Goal: Task Accomplishment & Management: Manage account settings

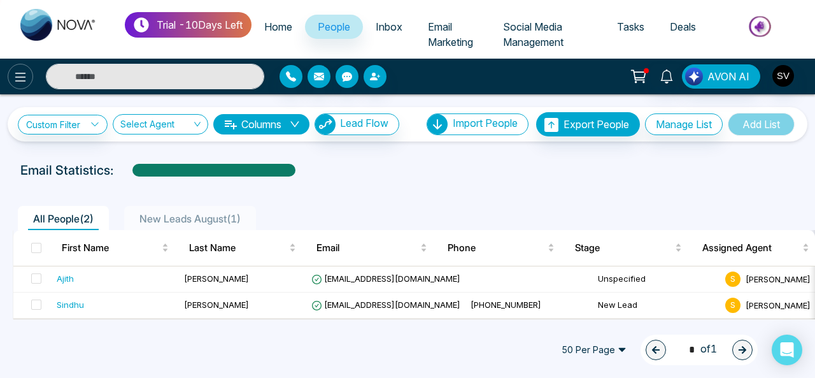
click at [14, 74] on icon at bounding box center [20, 76] width 15 height 15
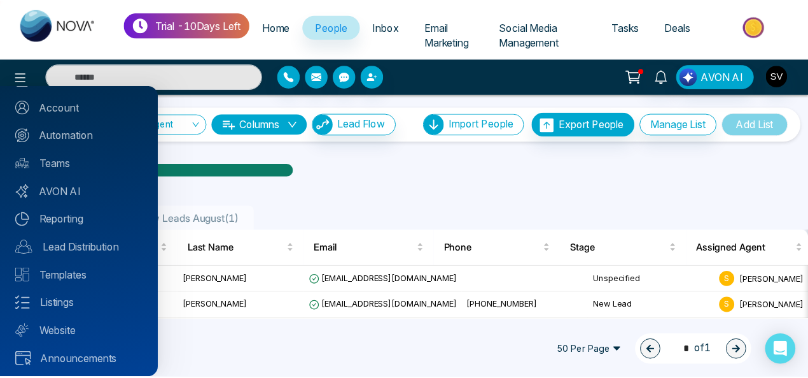
scroll to position [138, 0]
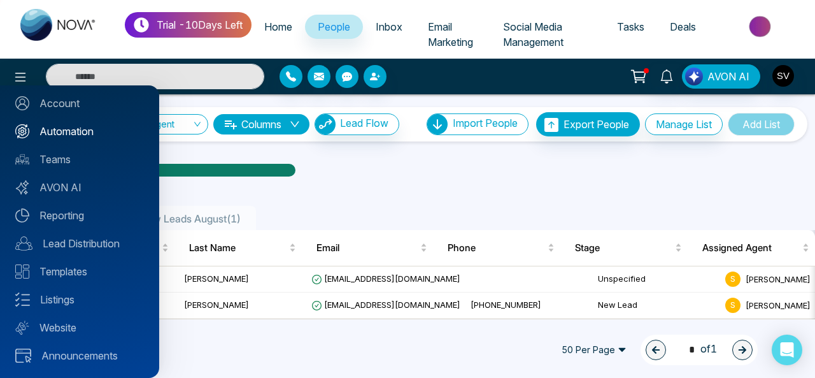
click at [88, 132] on link "Automation" at bounding box center [79, 130] width 129 height 15
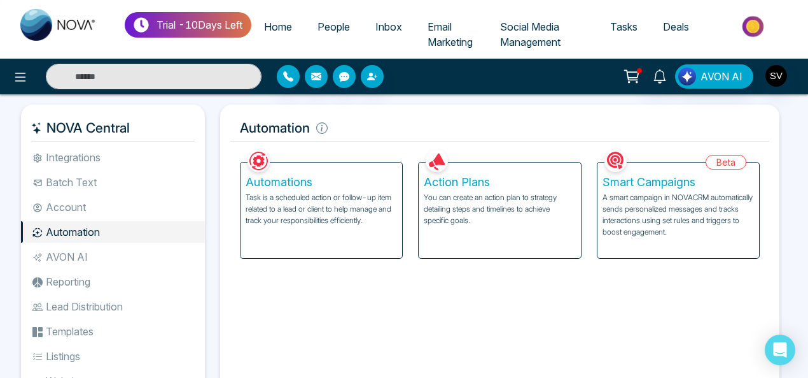
click at [313, 218] on p "Task is a scheduled action or follow-up item related to a lead or client to hel…" at bounding box center [322, 209] width 152 height 34
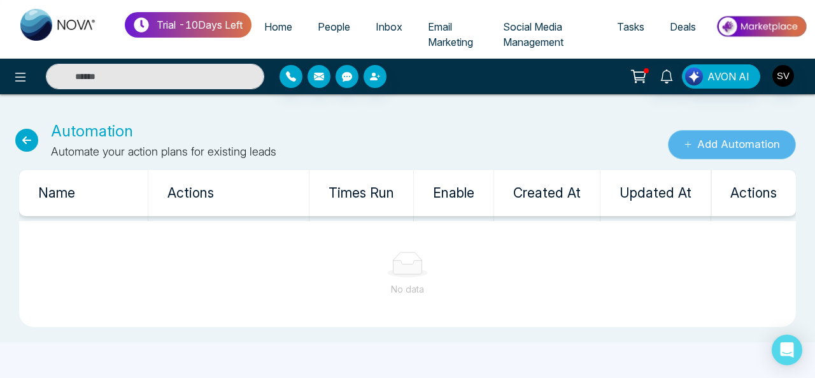
click at [715, 146] on button "Add Automation" at bounding box center [732, 144] width 128 height 29
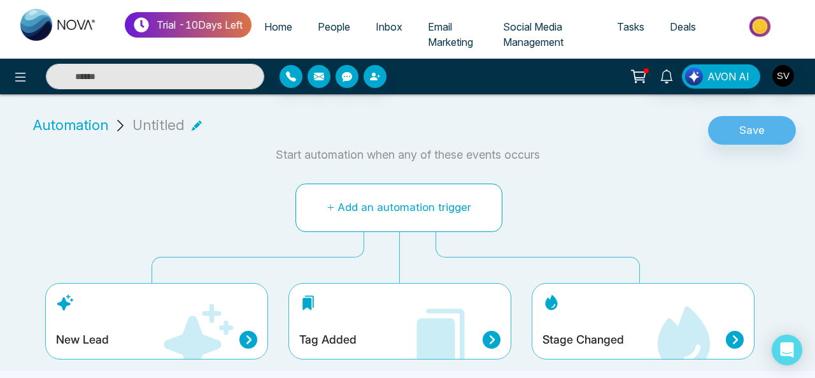
click at [378, 208] on button "Add an automation trigger" at bounding box center [398, 207] width 207 height 48
click at [160, 334] on icon at bounding box center [197, 339] width 76 height 76
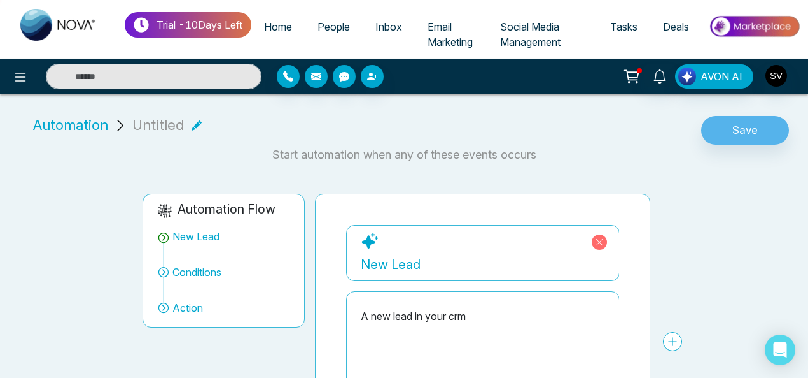
click at [493, 326] on div "A new lead in your crm" at bounding box center [483, 361] width 244 height 127
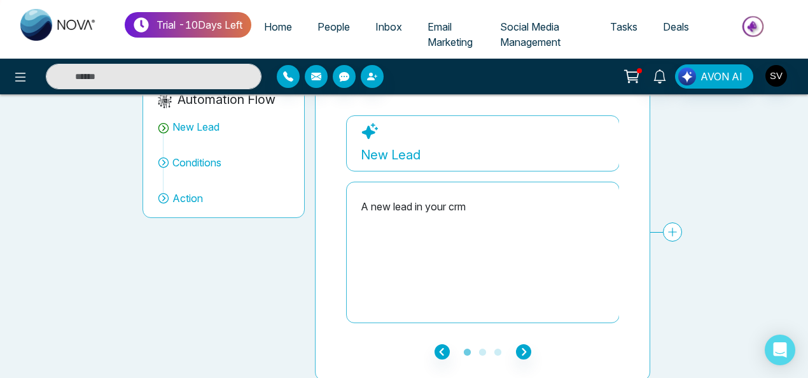
scroll to position [109, 0]
click at [456, 207] on div "A new lead in your crm" at bounding box center [483, 206] width 244 height 15
click at [521, 352] on icon "button" at bounding box center [523, 351] width 15 height 15
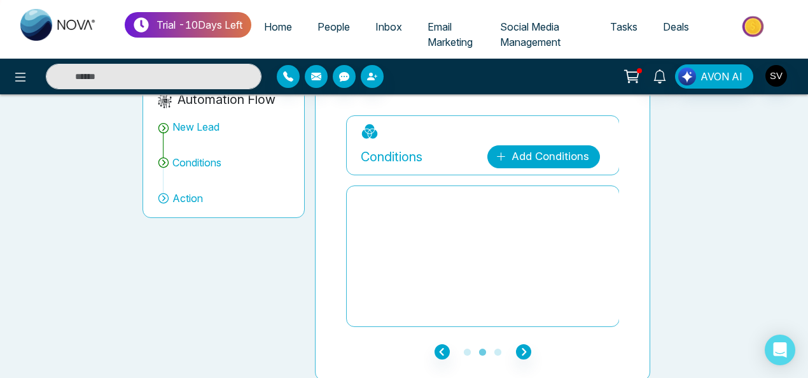
click at [523, 152] on link "Add Conditions" at bounding box center [544, 156] width 113 height 23
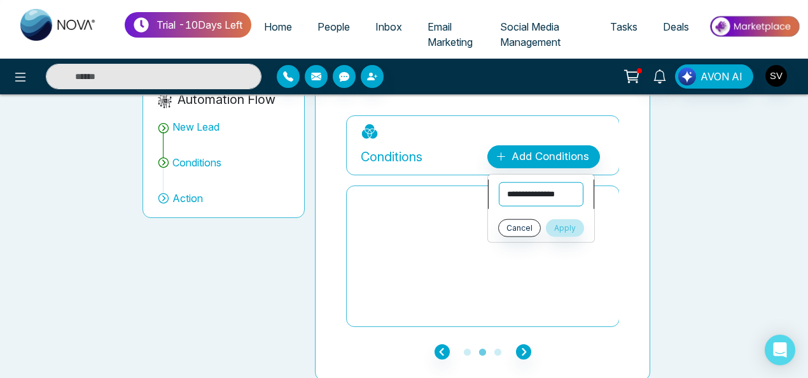
click at [526, 190] on select "**********" at bounding box center [541, 194] width 85 height 24
select select "*****"
click at [499, 182] on select "**********" at bounding box center [541, 194] width 85 height 24
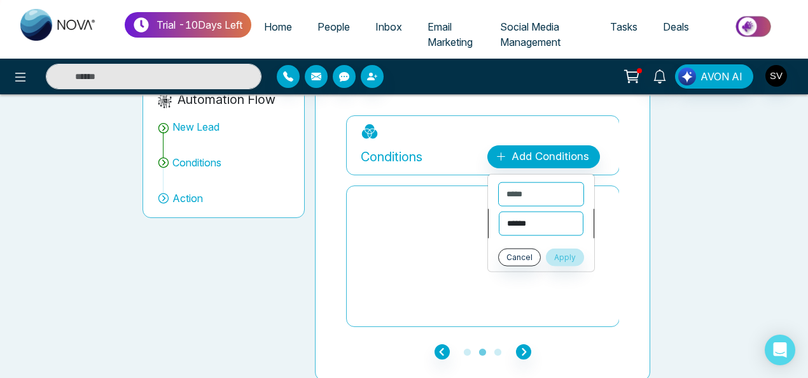
click at [519, 225] on select "**********" at bounding box center [541, 223] width 85 height 24
select select "*******"
click at [499, 211] on select "**********" at bounding box center [541, 223] width 85 height 24
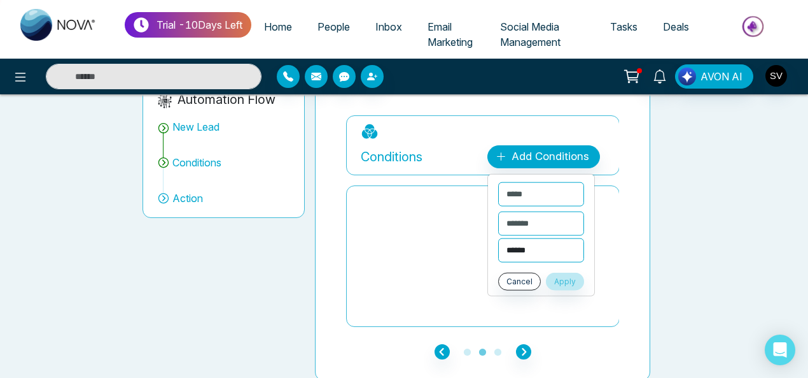
click at [521, 255] on select "**********" at bounding box center [541, 250] width 86 height 24
select select "**********"
click at [498, 238] on select "**********" at bounding box center [541, 250] width 86 height 24
click at [579, 282] on button "Apply" at bounding box center [565, 281] width 38 height 18
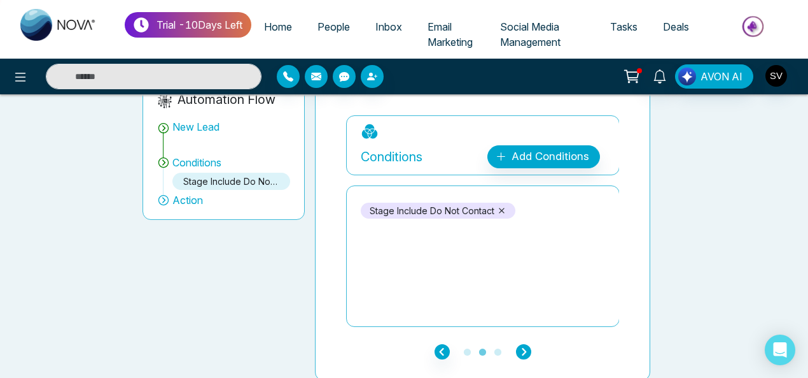
click at [526, 344] on icon "button" at bounding box center [523, 351] width 15 height 15
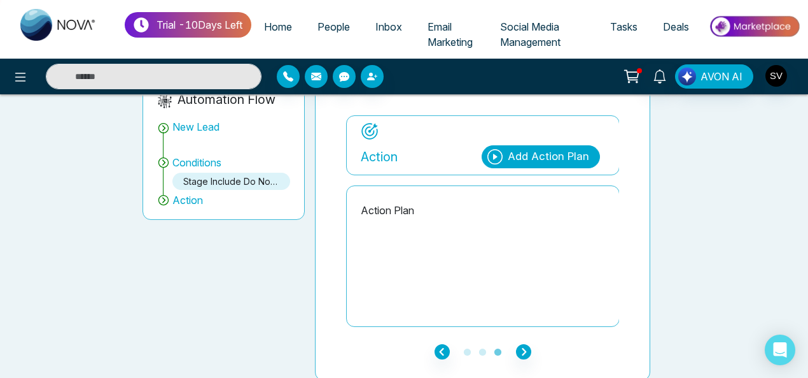
click at [523, 155] on div "Add Action Plan" at bounding box center [548, 156] width 81 height 17
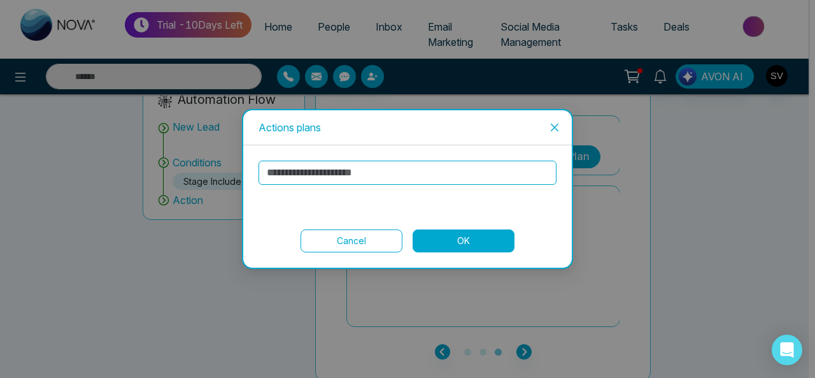
click at [385, 173] on input "text" at bounding box center [407, 172] width 298 height 24
type input "******"
click at [474, 237] on button "OK" at bounding box center [464, 240] width 102 height 23
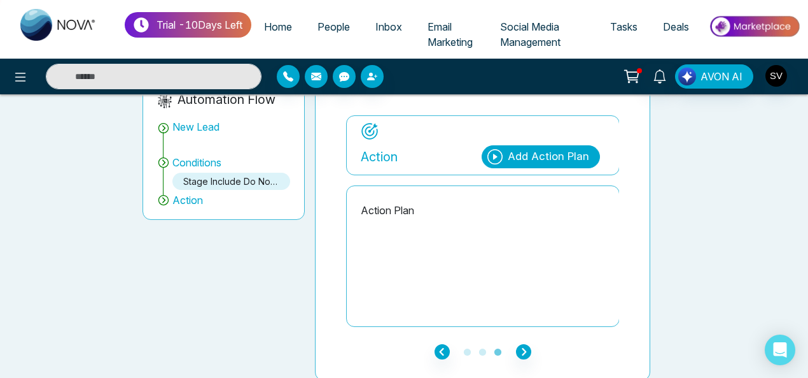
click at [399, 207] on p "Action Plan" at bounding box center [483, 209] width 244 height 15
click at [528, 346] on icon "button" at bounding box center [523, 351] width 15 height 15
click at [192, 201] on span "Action" at bounding box center [188, 199] width 31 height 15
click at [362, 129] on icon at bounding box center [370, 131] width 16 height 16
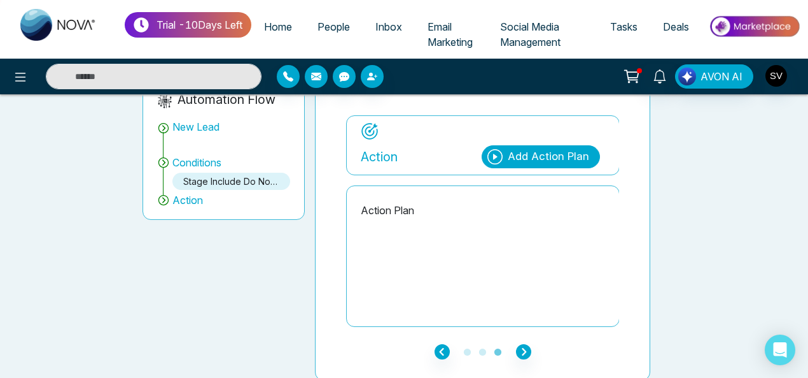
click at [462, 220] on div "Action Plan" at bounding box center [483, 255] width 244 height 127
click at [392, 207] on p "Action Plan" at bounding box center [483, 209] width 244 height 15
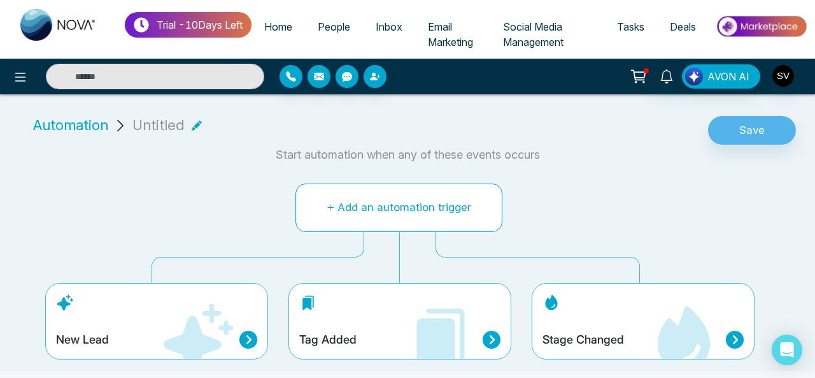
click at [423, 200] on button "Add an automation trigger" at bounding box center [398, 207] width 207 height 48
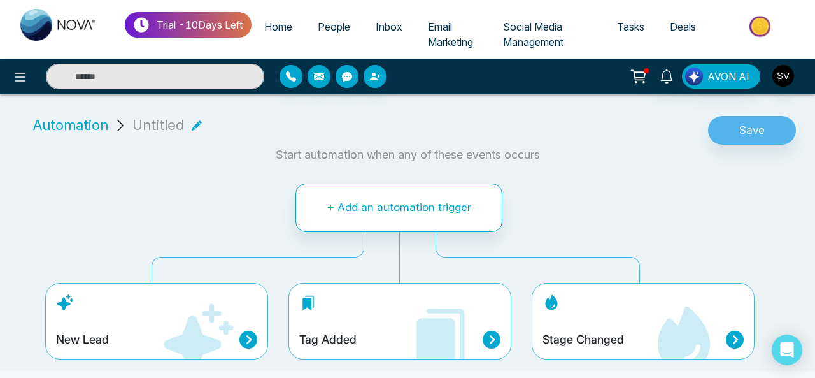
click at [637, 334] on div "Stage Changed" at bounding box center [642, 339] width 201 height 18
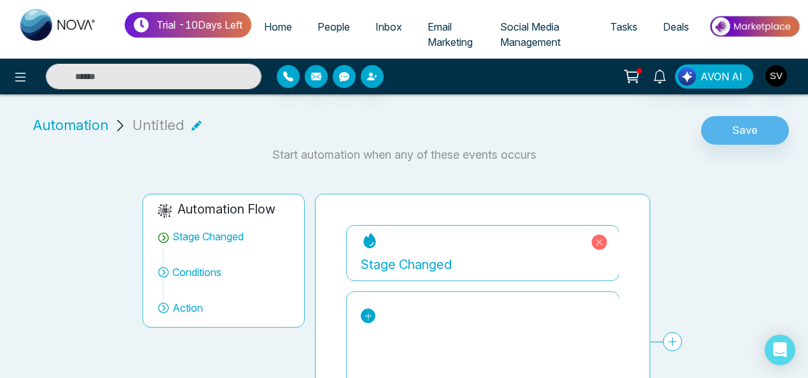
click at [372, 312] on link at bounding box center [368, 315] width 15 height 15
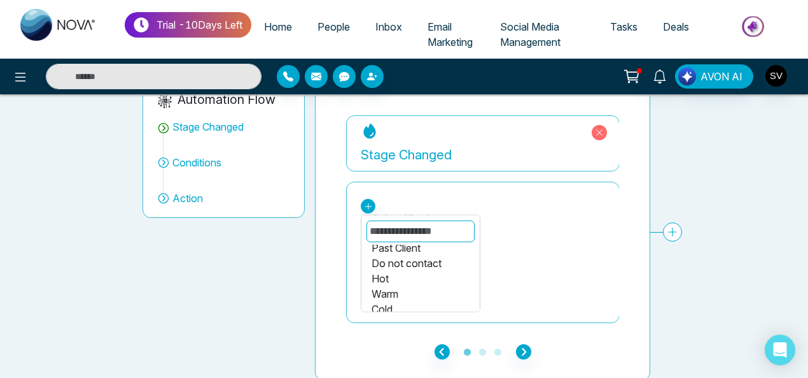
scroll to position [151, 0]
click at [400, 297] on div "Showing" at bounding box center [421, 302] width 98 height 15
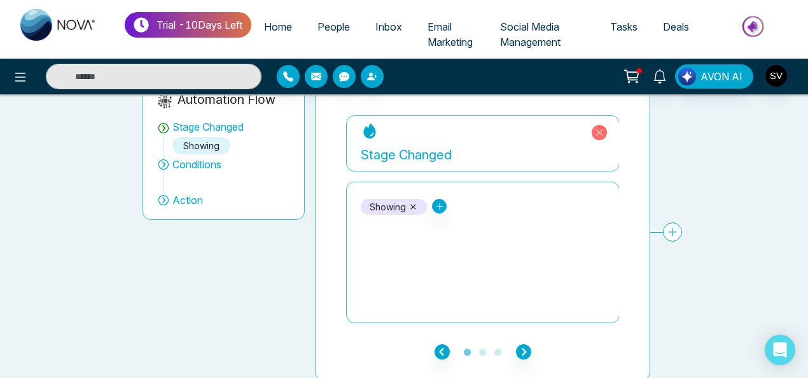
click at [162, 164] on icon at bounding box center [163, 164] width 13 height 13
click at [162, 201] on icon at bounding box center [163, 200] width 13 height 13
click at [180, 199] on span "Action" at bounding box center [188, 199] width 31 height 15
click at [638, 75] on icon at bounding box center [632, 76] width 18 height 18
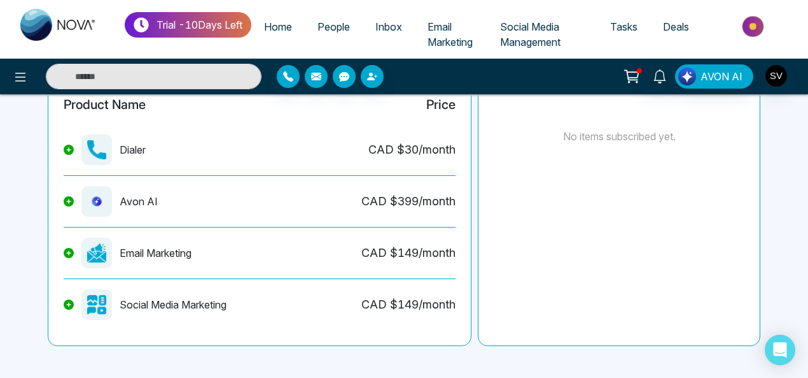
scroll to position [399, 0]
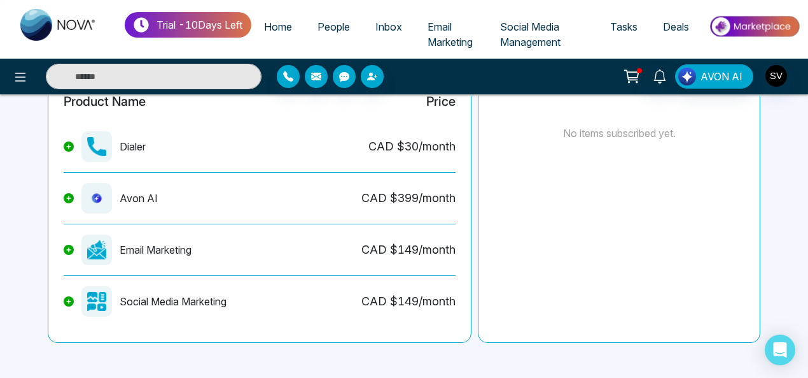
click at [292, 25] on span "Home" at bounding box center [278, 26] width 28 height 13
select select "*"
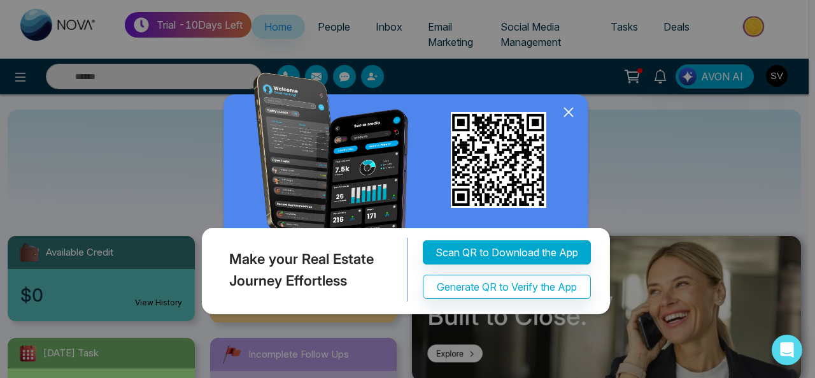
drag, startPoint x: 810, startPoint y: 78, endPoint x: 812, endPoint y: 133, distance: 54.8
click at [812, 133] on html "**********" at bounding box center [407, 189] width 815 height 378
click at [568, 122] on icon at bounding box center [568, 111] width 19 height 19
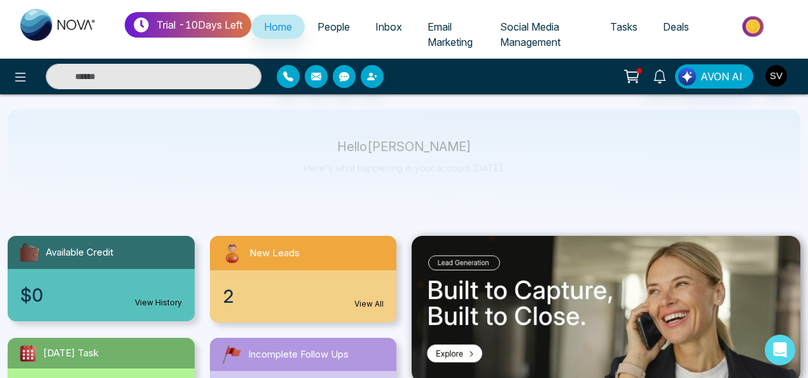
scroll to position [208, 0]
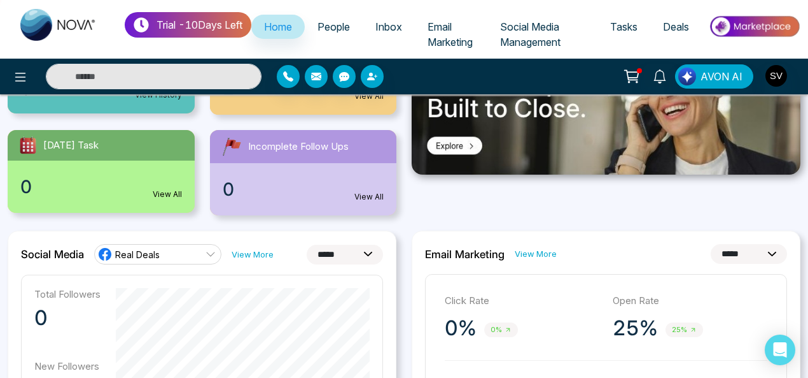
click at [360, 194] on link "View All" at bounding box center [369, 196] width 29 height 11
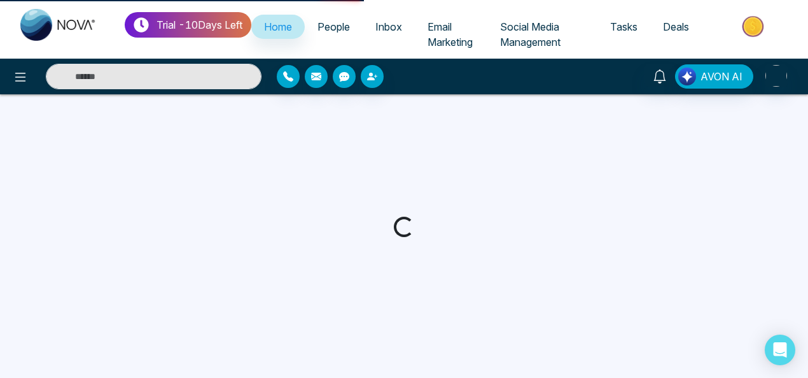
select select "*"
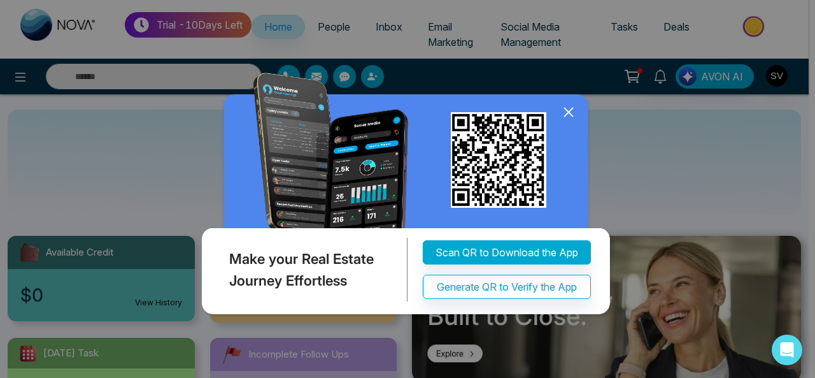
drag, startPoint x: 568, startPoint y: 114, endPoint x: 719, endPoint y: 113, distance: 150.9
click at [568, 114] on icon at bounding box center [568, 111] width 19 height 19
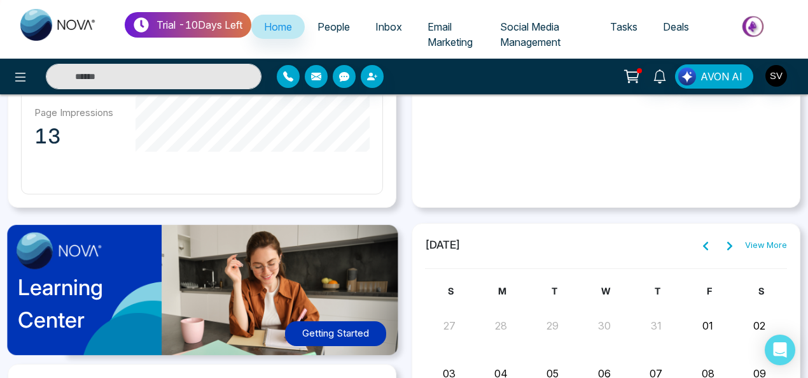
scroll to position [826, 0]
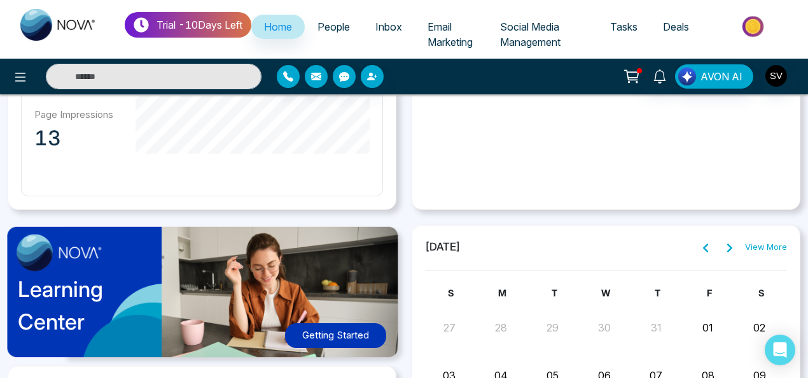
click at [760, 21] on img at bounding box center [755, 26] width 92 height 29
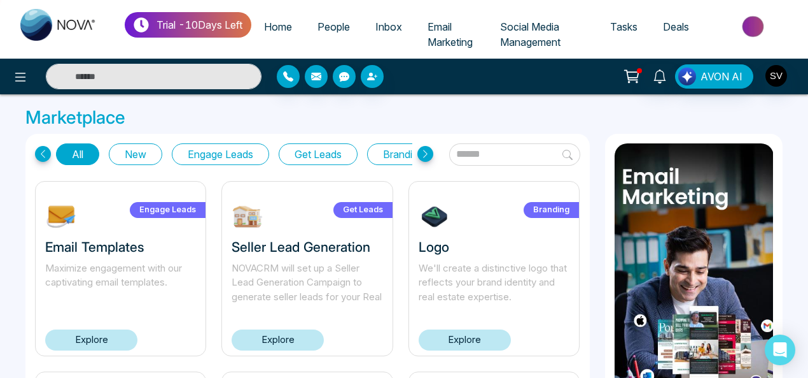
click at [133, 154] on button "New" at bounding box center [135, 154] width 53 height 22
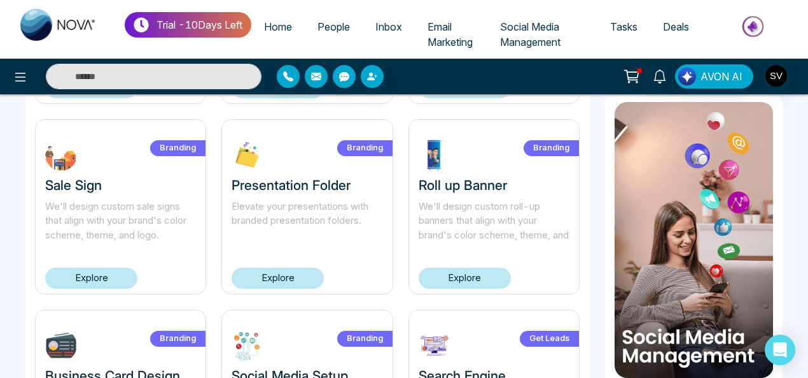
scroll to position [253, 0]
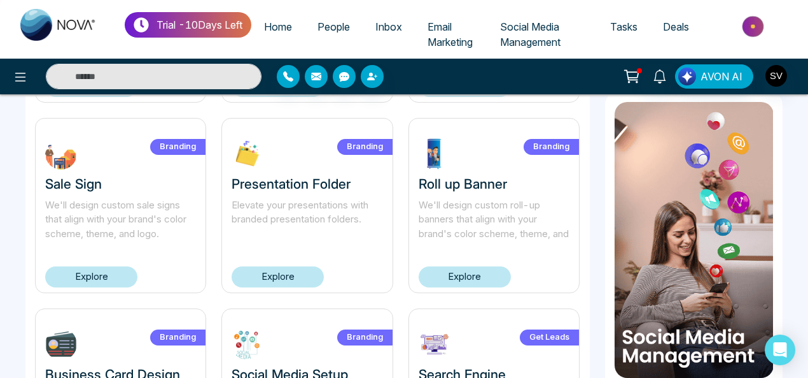
click at [301, 281] on link "Explore" at bounding box center [278, 276] width 92 height 21
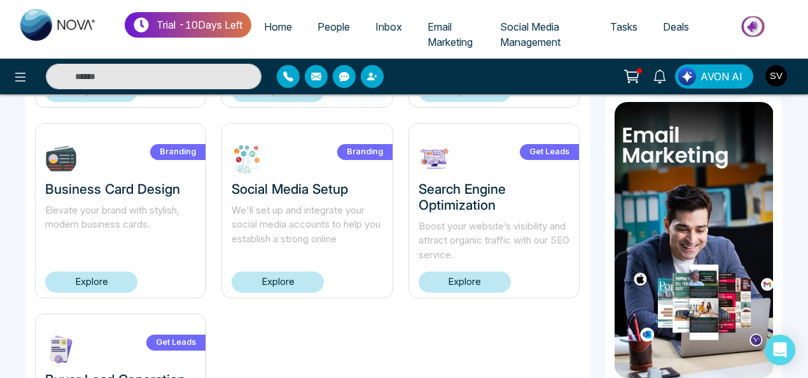
scroll to position [439, 0]
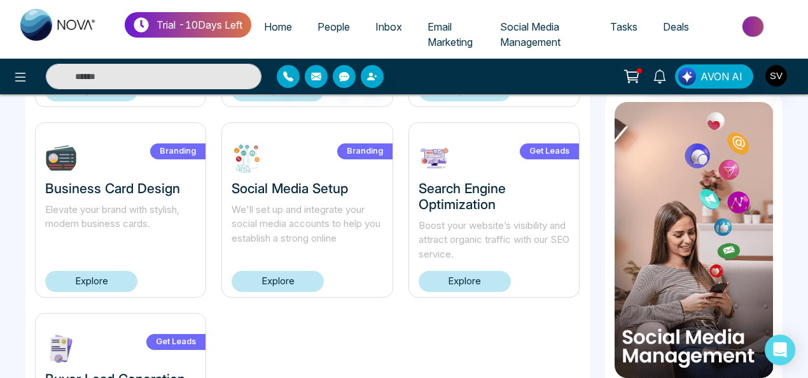
click at [118, 282] on link "Explore" at bounding box center [91, 281] width 92 height 21
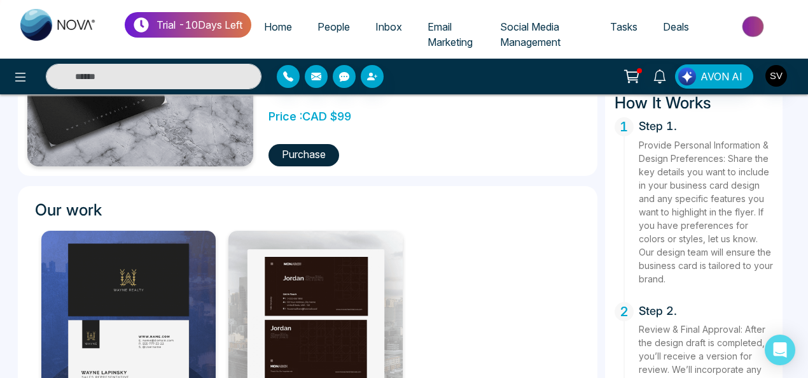
scroll to position [419, 0]
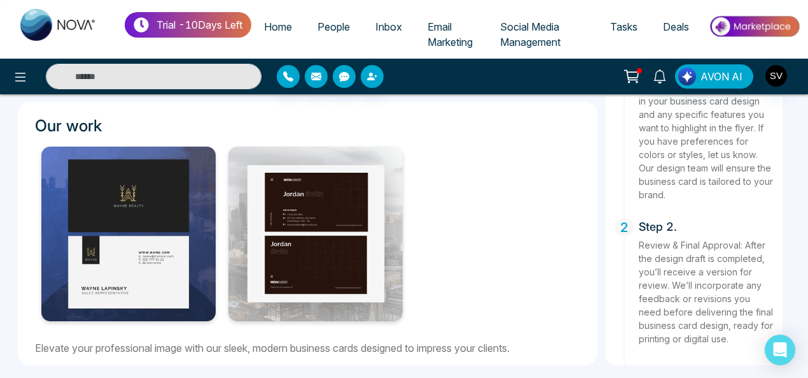
click at [279, 29] on span "Home" at bounding box center [278, 26] width 28 height 13
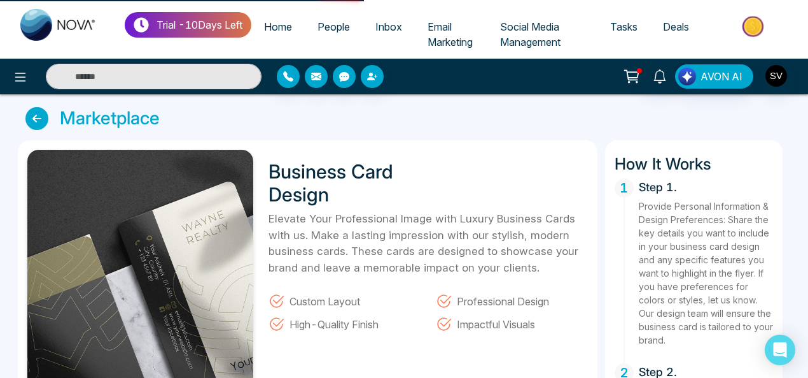
select select "*"
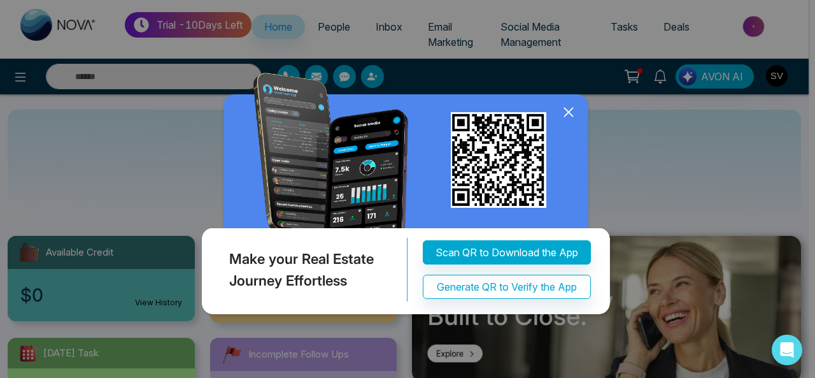
click at [568, 111] on icon at bounding box center [568, 112] width 8 height 8
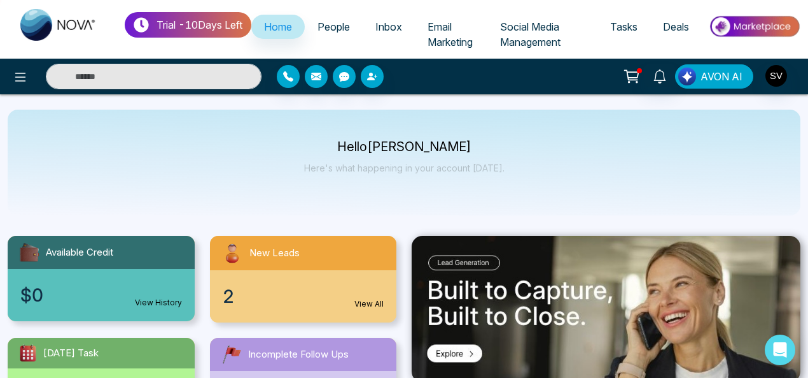
click at [722, 78] on span "AVON AI" at bounding box center [722, 76] width 42 height 15
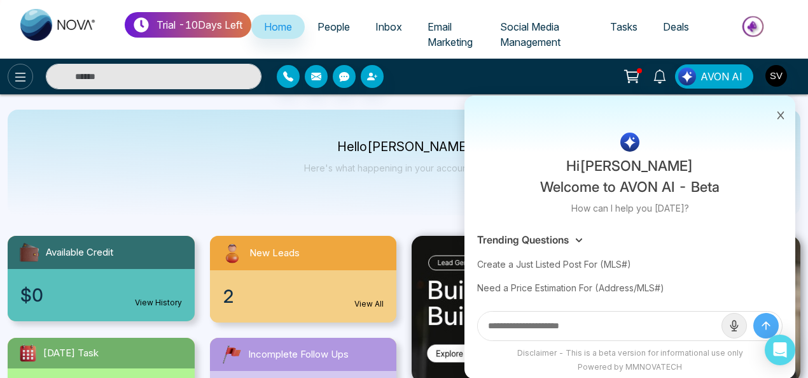
click at [25, 77] on icon at bounding box center [20, 76] width 15 height 15
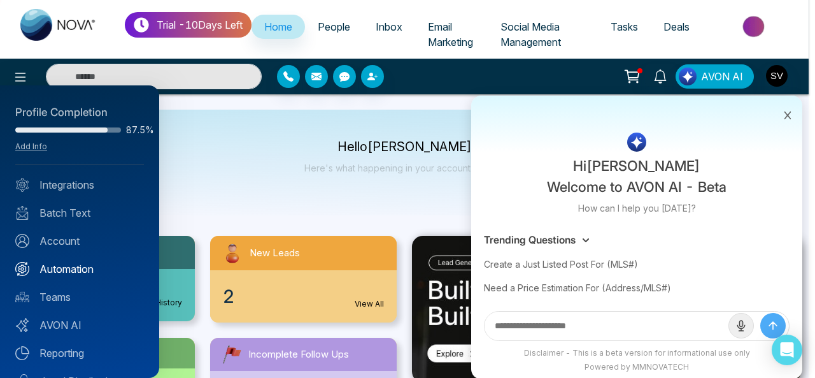
click at [66, 272] on link "Automation" at bounding box center [79, 268] width 129 height 15
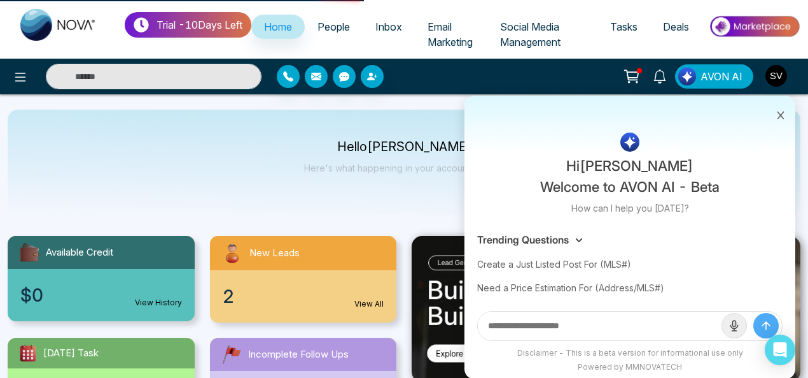
drag, startPoint x: 784, startPoint y: 111, endPoint x: 778, endPoint y: 92, distance: 19.9
click at [783, 111] on icon at bounding box center [781, 115] width 9 height 9
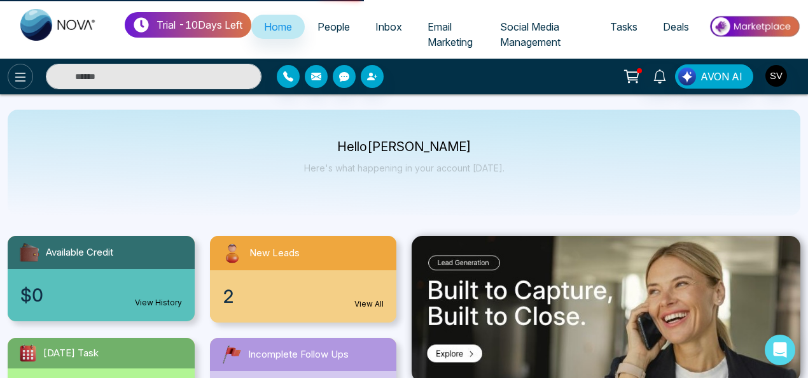
click at [19, 74] on icon at bounding box center [20, 76] width 15 height 15
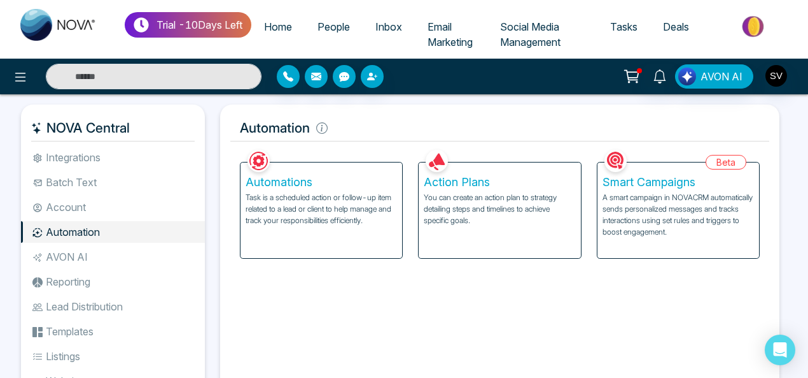
click at [312, 221] on p "Task is a scheduled action or follow-up item related to a lead or client to hel…" at bounding box center [322, 209] width 152 height 34
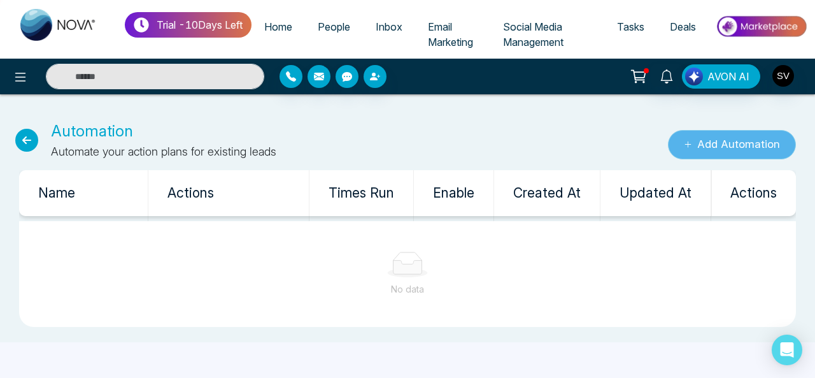
click at [736, 143] on button "Add Automation" at bounding box center [732, 144] width 128 height 29
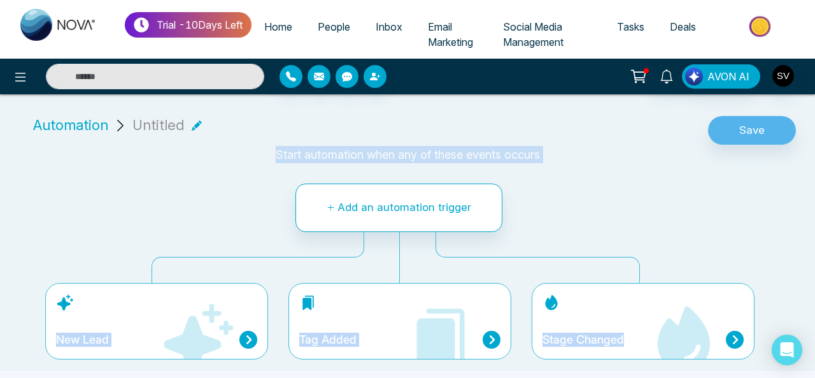
drag, startPoint x: 812, startPoint y: 105, endPoint x: 814, endPoint y: 195, distance: 90.4
click at [814, 195] on div "Automation Untitled Save Start automation when any of these events occurs Add a…" at bounding box center [407, 237] width 815 height 266
click at [183, 321] on icon at bounding box center [197, 339] width 76 height 76
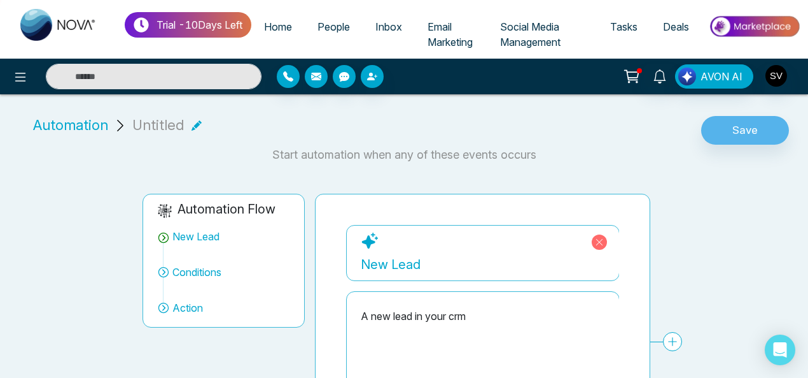
click at [416, 265] on div "New Lead" at bounding box center [483, 264] width 244 height 19
click at [463, 308] on div "A new lead in your crm" at bounding box center [483, 315] width 244 height 15
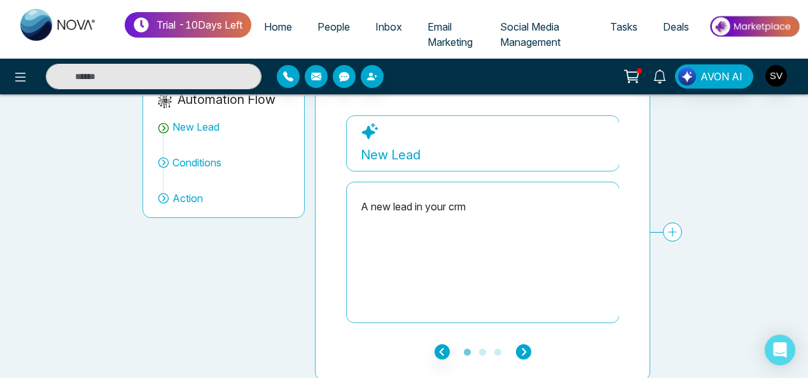
click at [523, 348] on icon "button" at bounding box center [523, 351] width 15 height 15
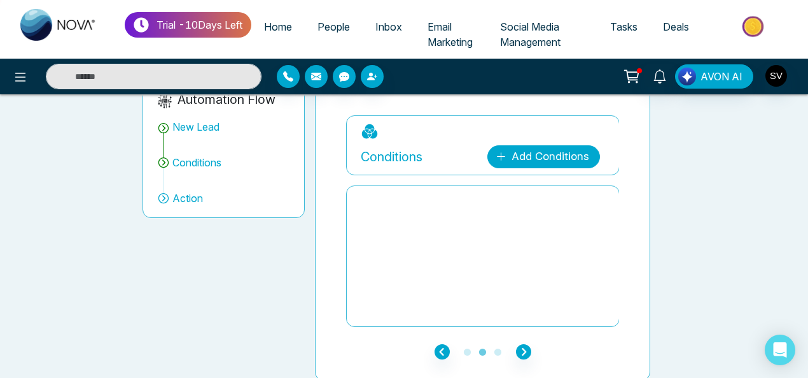
click at [535, 150] on link "Add Conditions" at bounding box center [544, 156] width 113 height 23
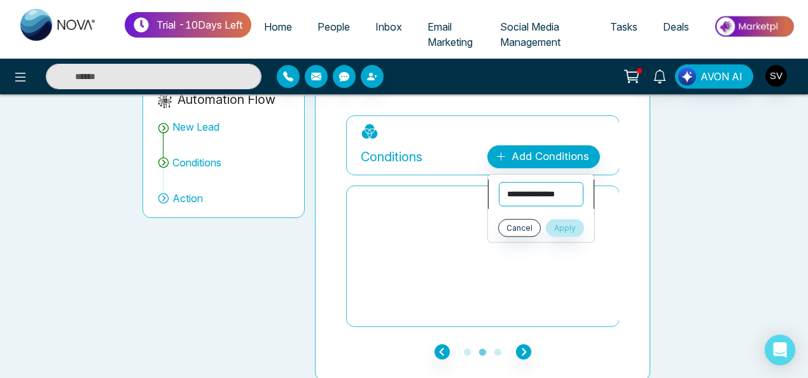
click at [540, 195] on select "**********" at bounding box center [541, 194] width 85 height 24
click at [499, 182] on select "**********" at bounding box center [541, 194] width 85 height 24
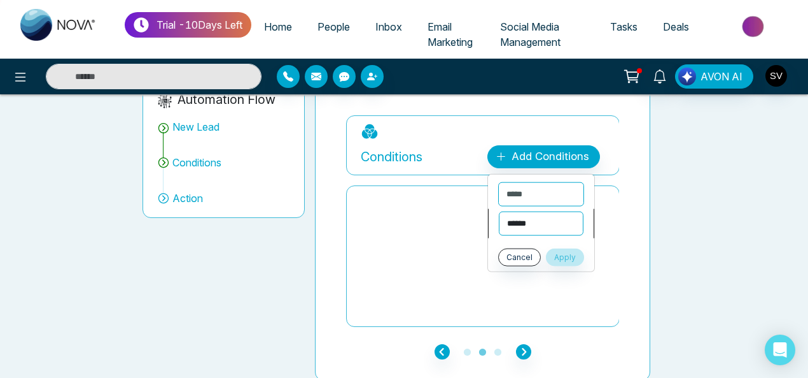
click at [512, 216] on select "**********" at bounding box center [541, 223] width 85 height 24
click at [521, 190] on select "**********" at bounding box center [541, 194] width 85 height 24
select select "*******"
click at [499, 182] on select "**********" at bounding box center [541, 194] width 85 height 24
click at [541, 229] on select "**********" at bounding box center [541, 223] width 85 height 24
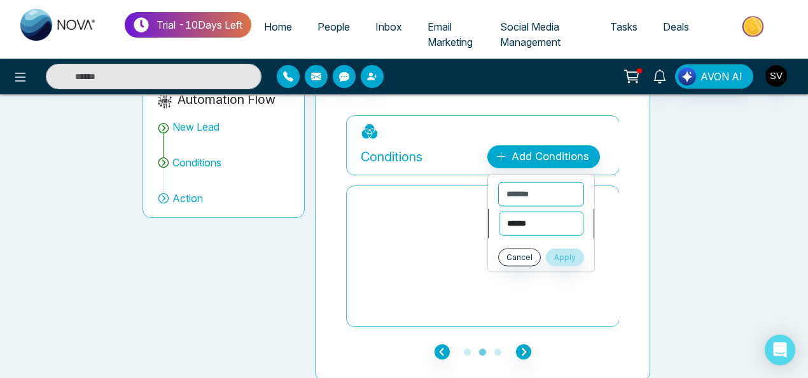
select select "*********"
click at [499, 211] on select "**********" at bounding box center [541, 223] width 85 height 24
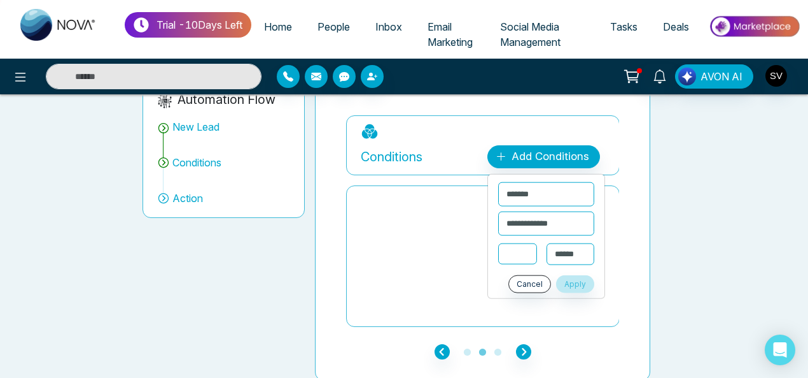
click at [509, 257] on input "text" at bounding box center [517, 253] width 38 height 21
click at [560, 253] on select "**********" at bounding box center [571, 254] width 48 height 22
select select "****"
click at [547, 243] on select "**********" at bounding box center [571, 254] width 48 height 22
click at [521, 258] on input "text" at bounding box center [517, 253] width 38 height 21
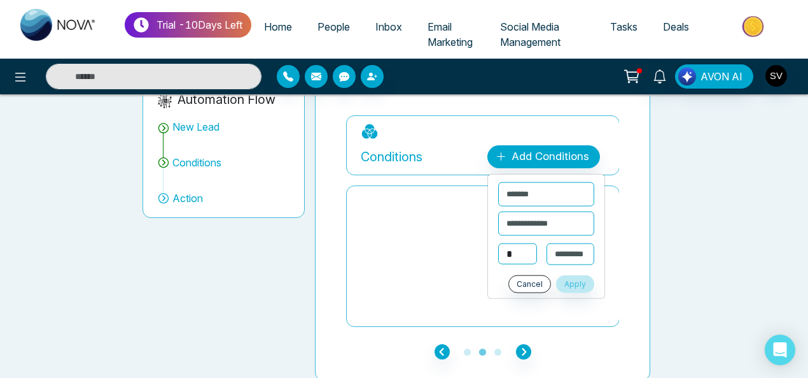
type input "*"
click at [577, 283] on button "Apply" at bounding box center [575, 283] width 38 height 18
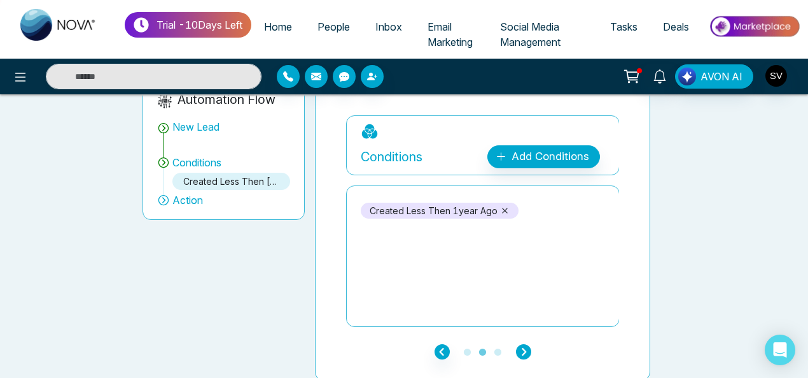
click at [521, 346] on icon "button" at bounding box center [523, 351] width 15 height 15
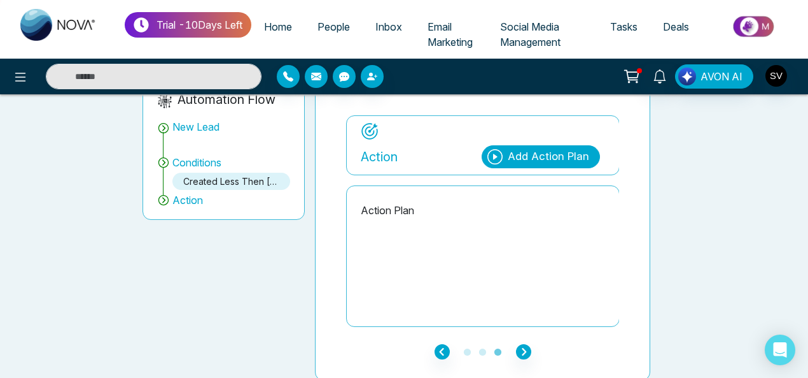
click at [537, 158] on div "Add Action Plan" at bounding box center [548, 156] width 81 height 17
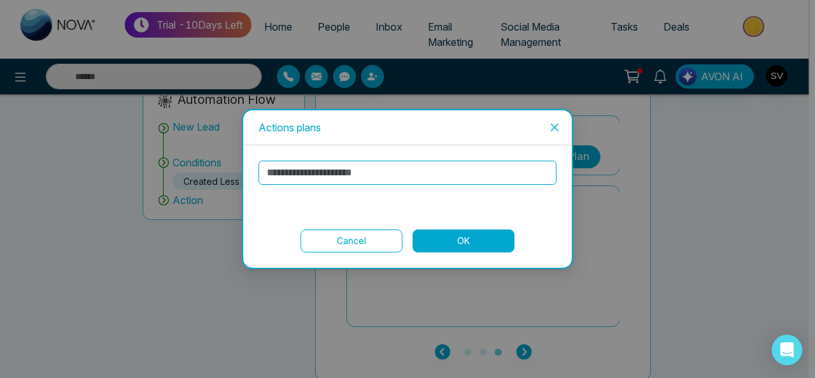
click at [364, 179] on input "text" at bounding box center [407, 172] width 298 height 24
type input "******"
click at [482, 241] on button "OK" at bounding box center [464, 240] width 102 height 23
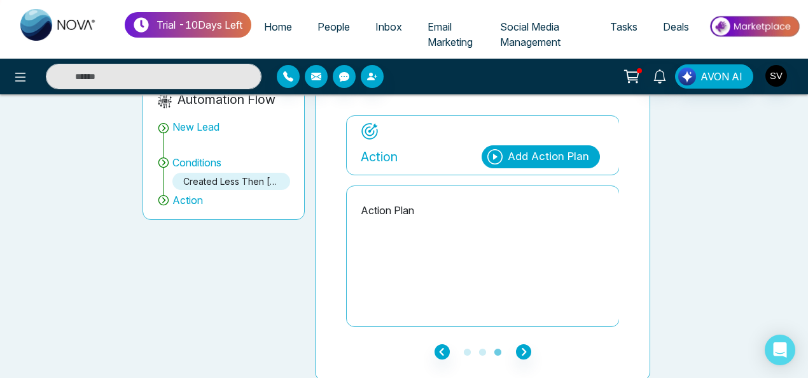
click at [384, 206] on p "Action Plan" at bounding box center [483, 209] width 244 height 15
click at [439, 344] on icon "button" at bounding box center [442, 351] width 15 height 15
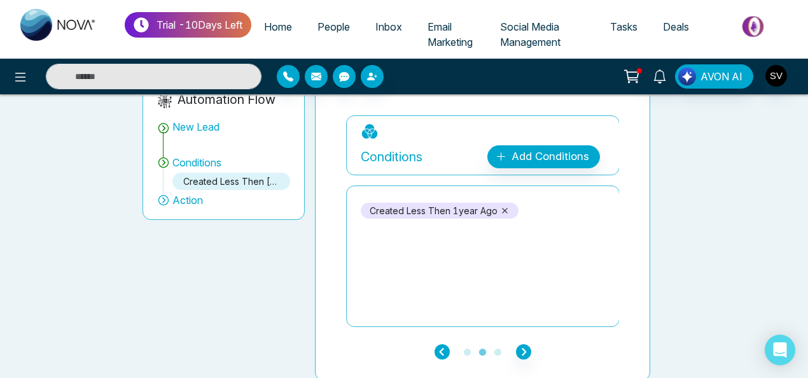
click at [439, 344] on icon "button" at bounding box center [442, 351] width 15 height 15
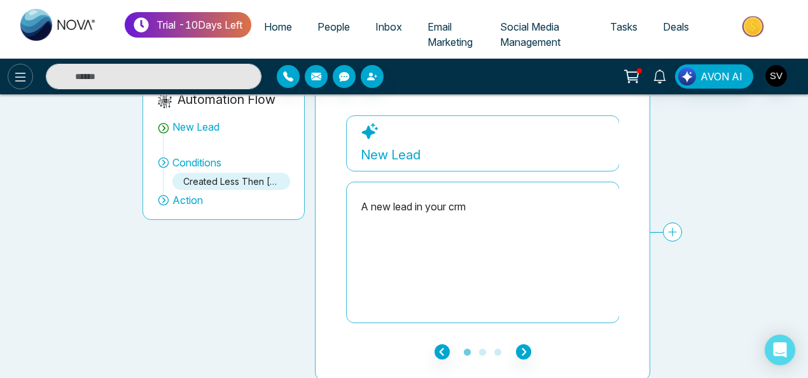
click at [20, 84] on icon at bounding box center [20, 76] width 15 height 15
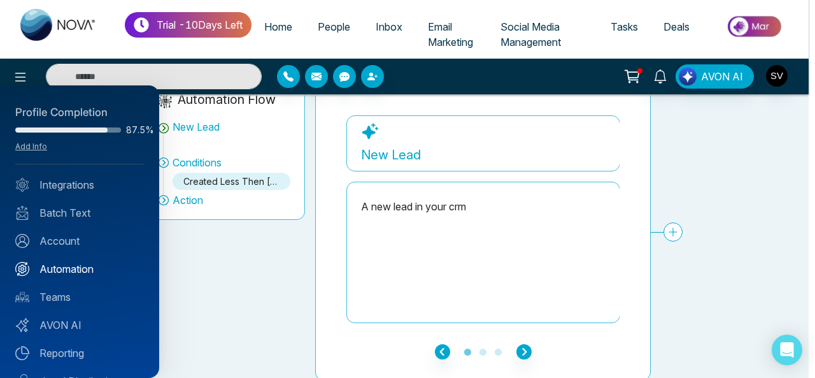
click at [94, 267] on link "Automation" at bounding box center [79, 268] width 129 height 15
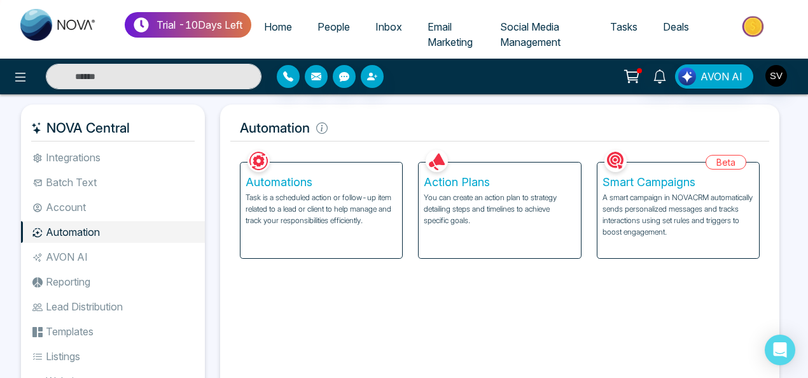
click at [526, 206] on p "You can create an action plan to strategy detailing steps and timelines to achi…" at bounding box center [500, 209] width 152 height 34
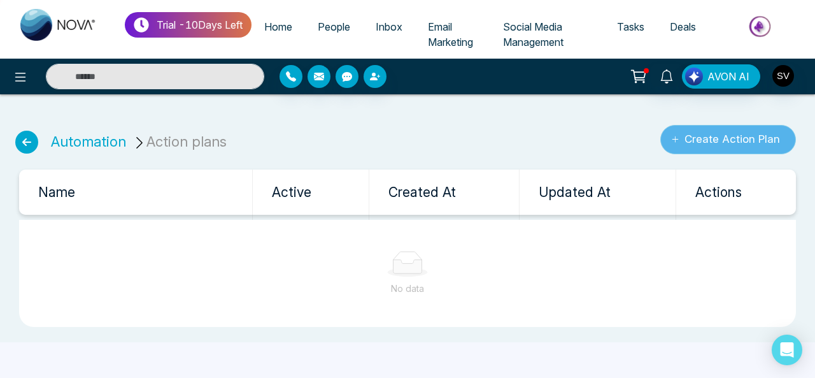
click at [745, 136] on button "Create Action Plan" at bounding box center [728, 139] width 136 height 29
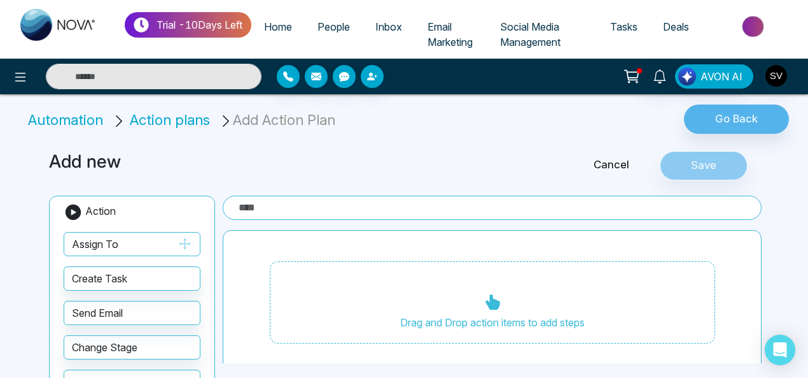
click at [131, 243] on button "Assign To" at bounding box center [132, 244] width 137 height 24
click at [189, 241] on icon "button" at bounding box center [185, 242] width 11 height 11
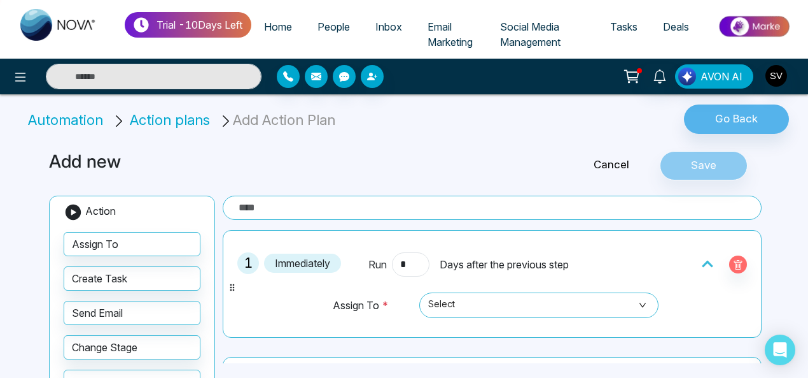
click at [619, 162] on link "Cancel" at bounding box center [611, 165] width 97 height 17
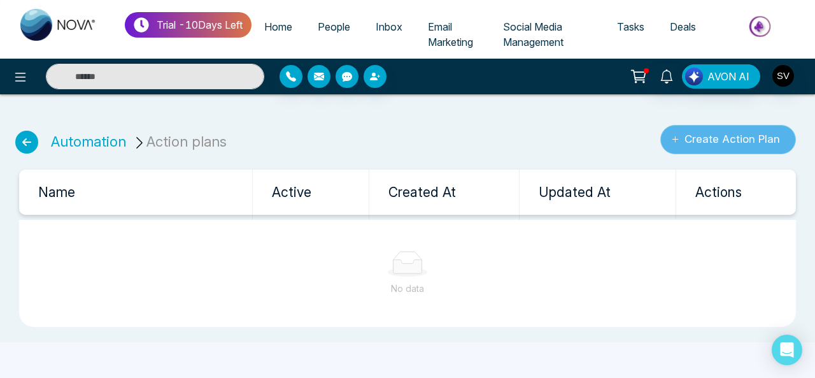
click at [730, 142] on button "Create Action Plan" at bounding box center [728, 139] width 136 height 29
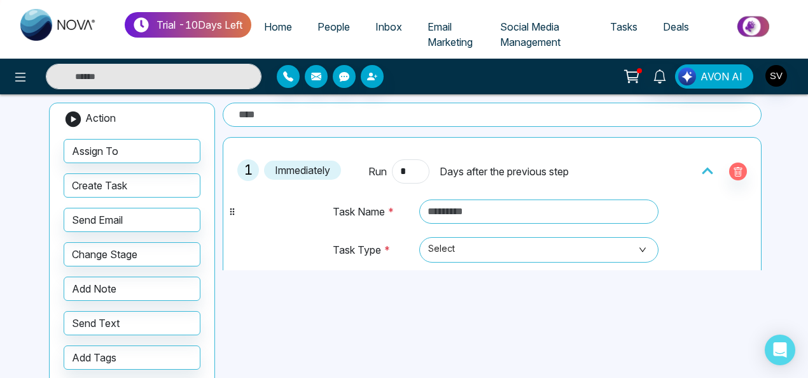
scroll to position [101, 0]
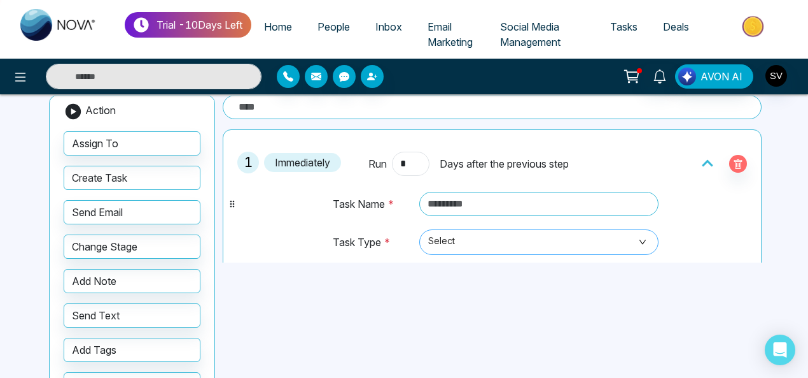
click at [461, 245] on span "Select" at bounding box center [539, 242] width 222 height 22
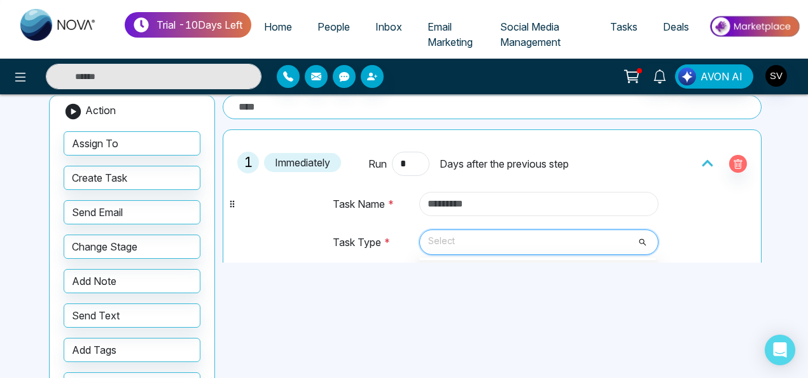
click at [448, 201] on input "text" at bounding box center [540, 204] width 240 height 24
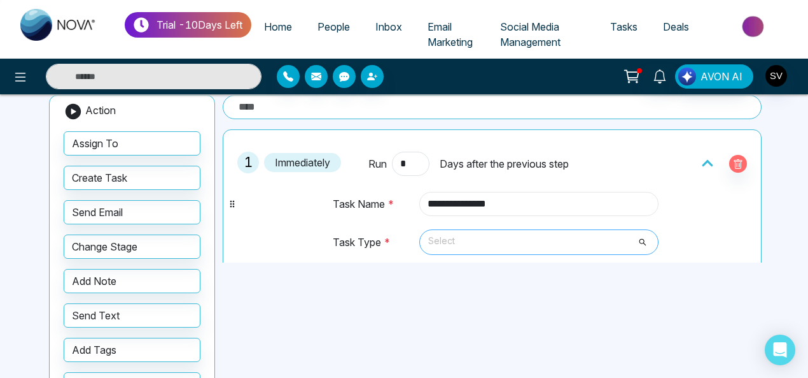
click at [436, 250] on span "Select" at bounding box center [539, 242] width 222 height 22
type input "**********"
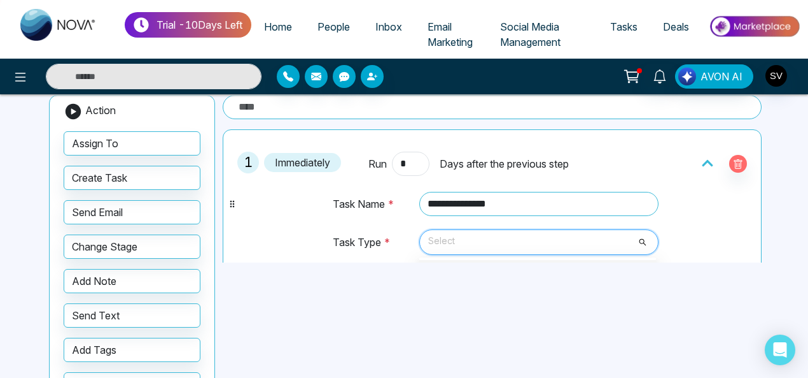
click at [508, 246] on span "Select" at bounding box center [539, 242] width 222 height 22
type input "*"
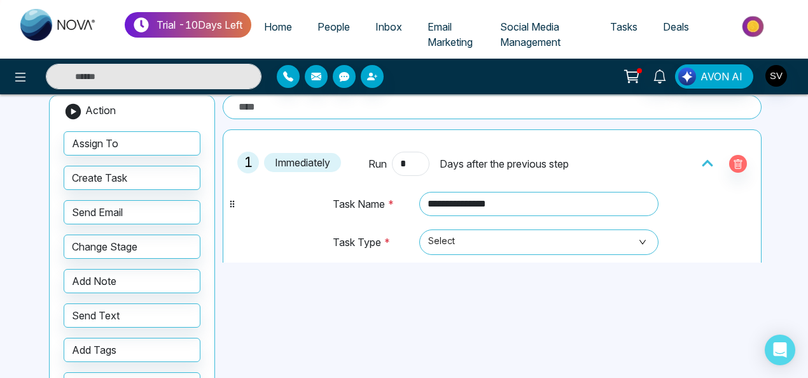
click at [470, 290] on div "**********" at bounding box center [404, 233] width 726 height 397
click at [639, 241] on span "Select" at bounding box center [539, 242] width 222 height 22
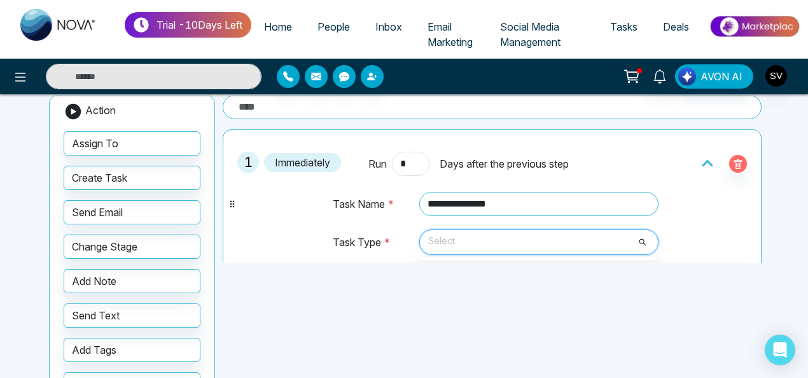
click at [636, 238] on span "Select" at bounding box center [539, 242] width 222 height 22
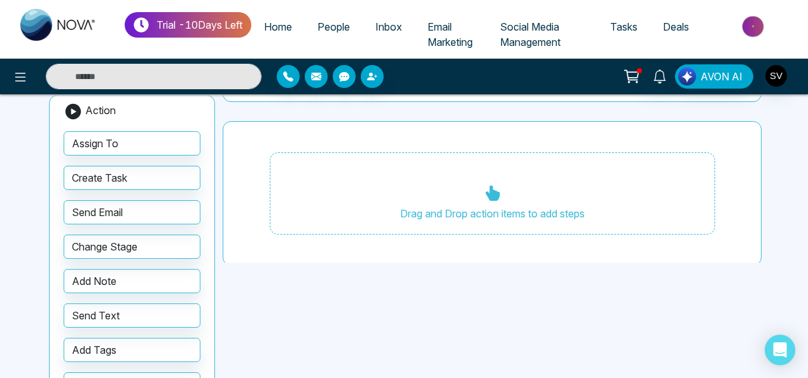
scroll to position [127, 0]
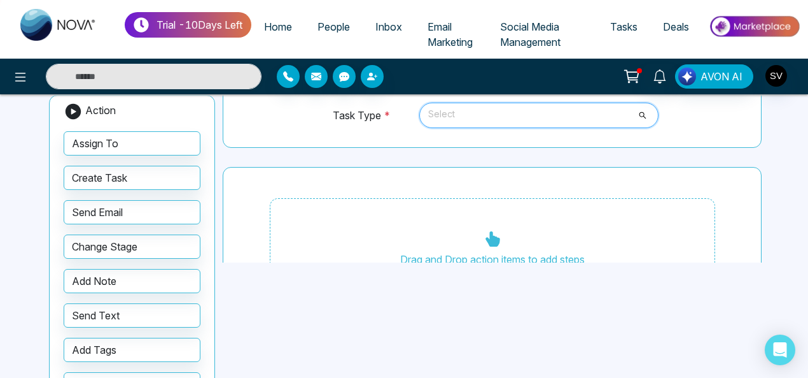
click at [469, 113] on span "Select" at bounding box center [539, 115] width 222 height 22
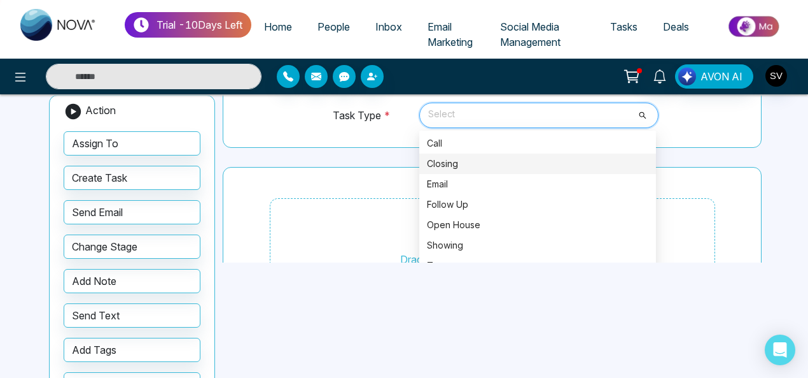
click at [446, 157] on div "Closing" at bounding box center [538, 164] width 222 height 14
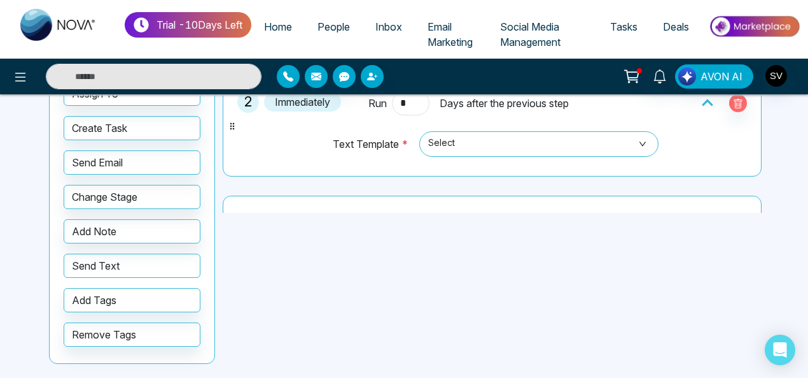
scroll to position [134, 0]
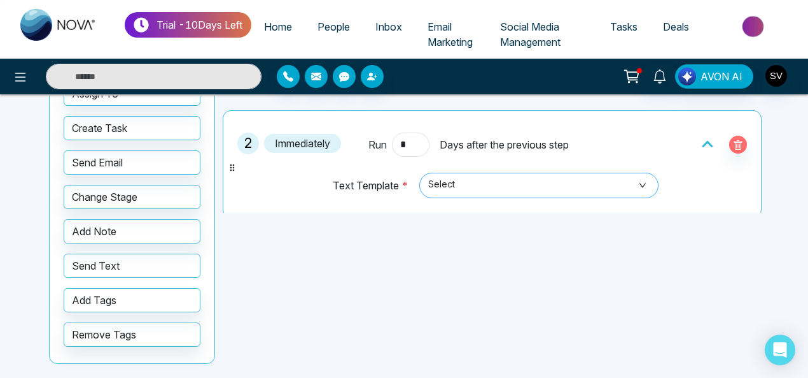
click at [503, 178] on span "Select" at bounding box center [539, 185] width 222 height 22
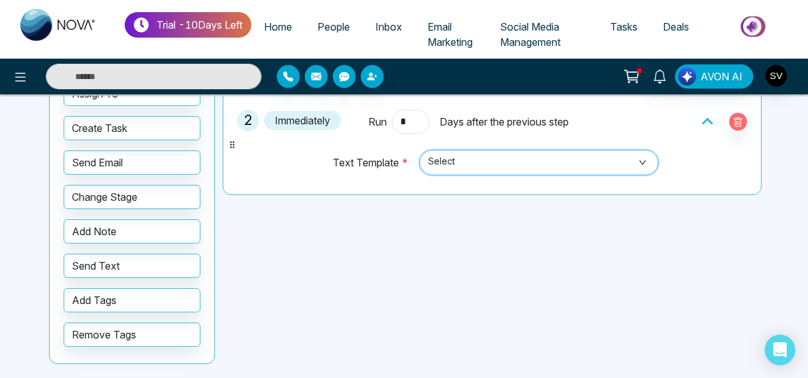
scroll to position [214, 0]
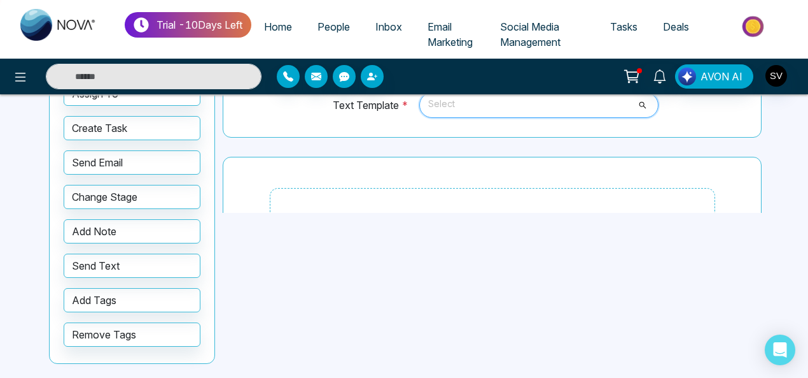
click at [639, 103] on span "Select" at bounding box center [539, 105] width 222 height 22
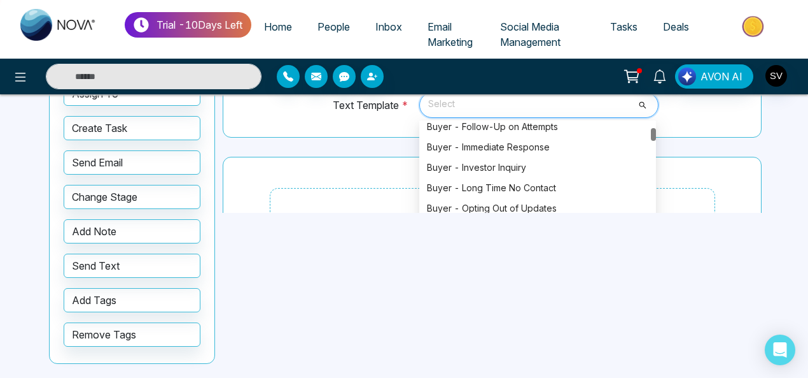
scroll to position [101, 0]
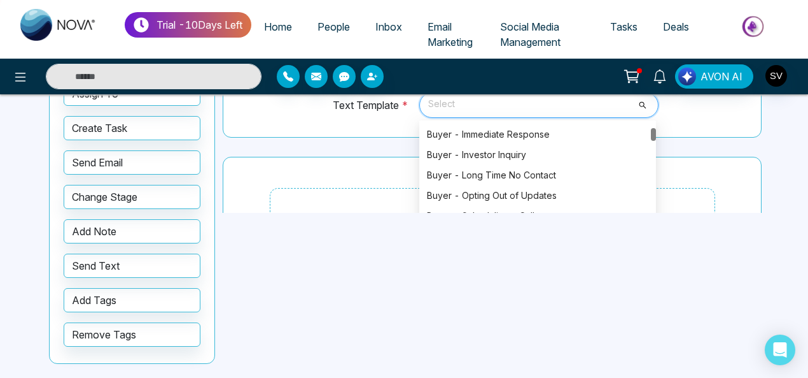
click at [651, 132] on div at bounding box center [653, 134] width 5 height 13
click at [539, 172] on div "Buyer - Long Time No Contact" at bounding box center [538, 175] width 222 height 14
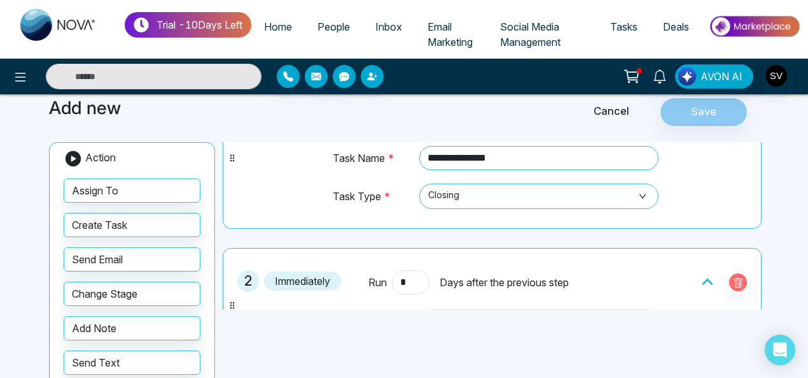
scroll to position [39, 0]
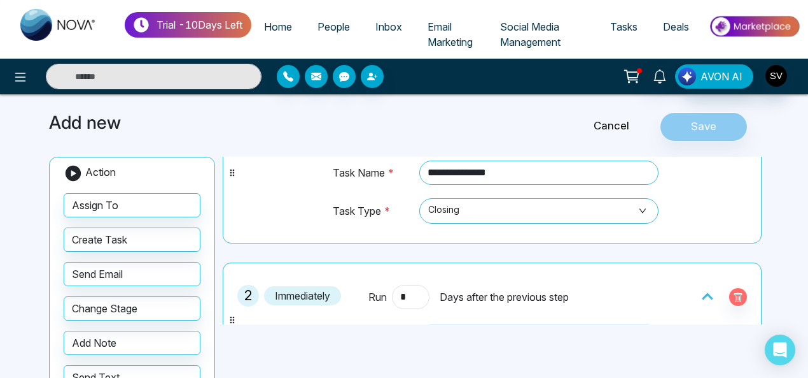
click at [712, 128] on div "Cancel Save" at bounding box center [646, 126] width 242 height 29
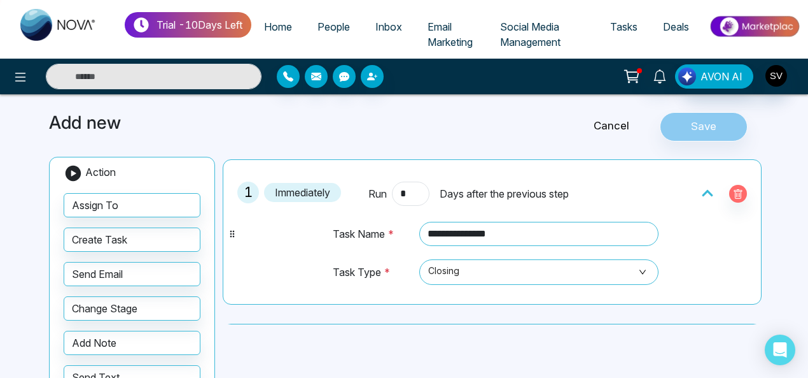
scroll to position [0, 0]
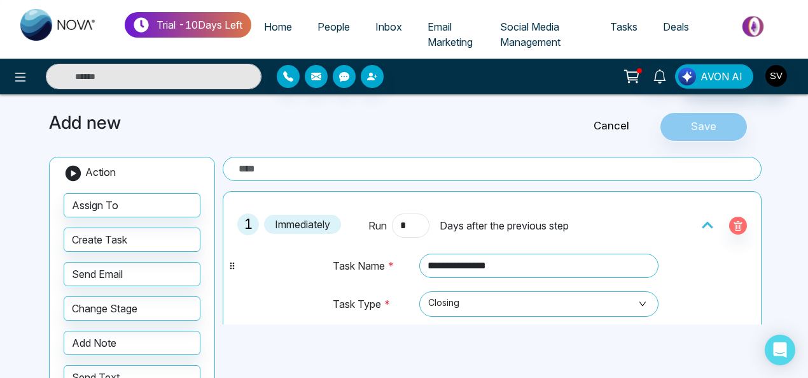
click at [306, 167] on input "text" at bounding box center [492, 169] width 539 height 24
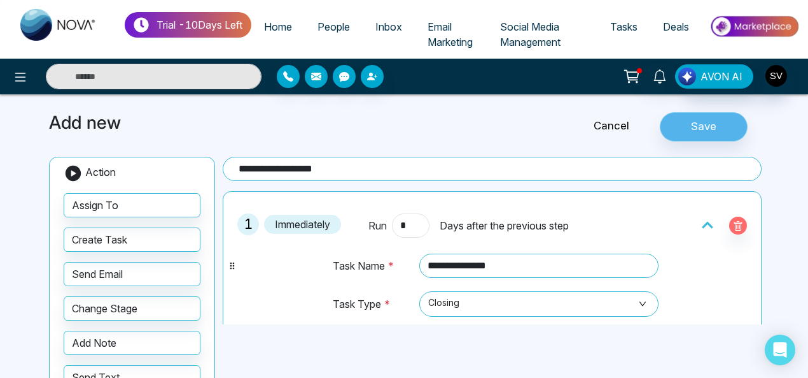
type input "**********"
click at [695, 131] on button "Save" at bounding box center [704, 126] width 88 height 29
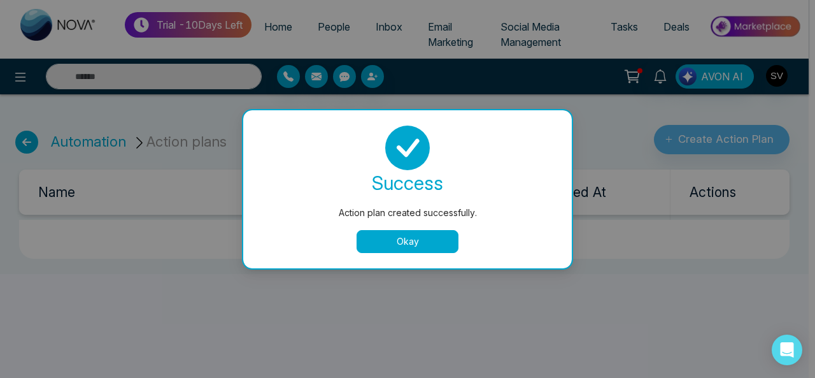
click at [428, 237] on button "Okay" at bounding box center [407, 241] width 102 height 23
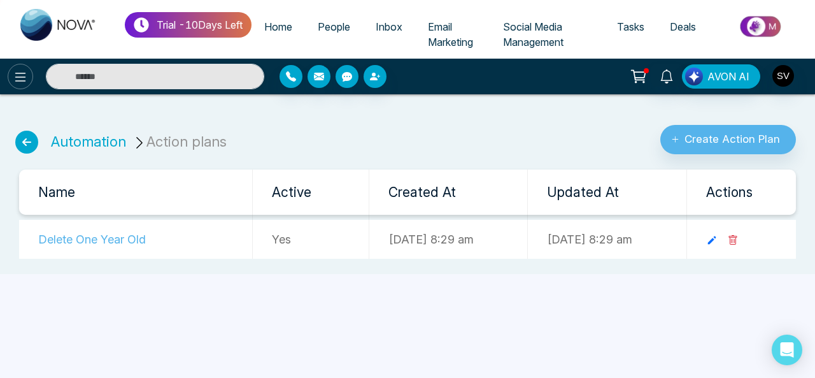
click at [25, 74] on icon at bounding box center [20, 76] width 15 height 15
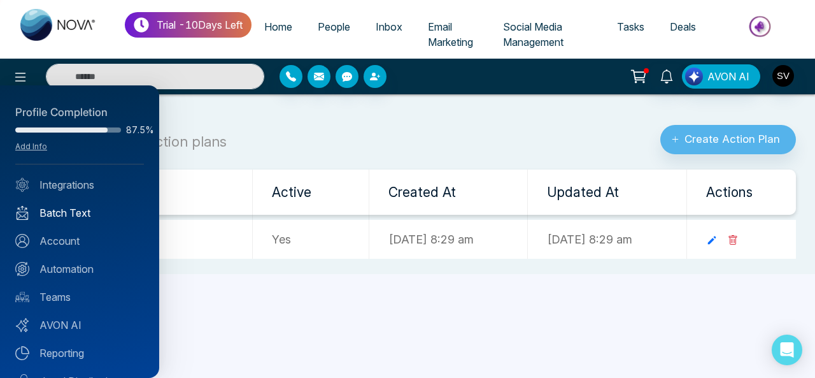
click at [78, 207] on link "Batch Text" at bounding box center [79, 212] width 129 height 15
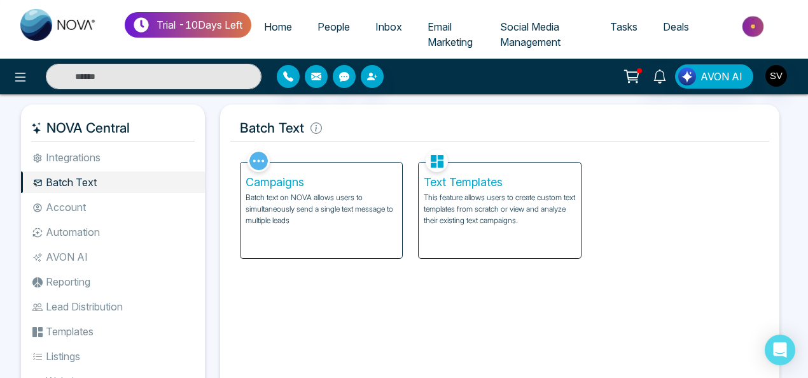
click at [479, 197] on p "This feature allows users to create custom text templates from scratch or view …" at bounding box center [500, 209] width 152 height 34
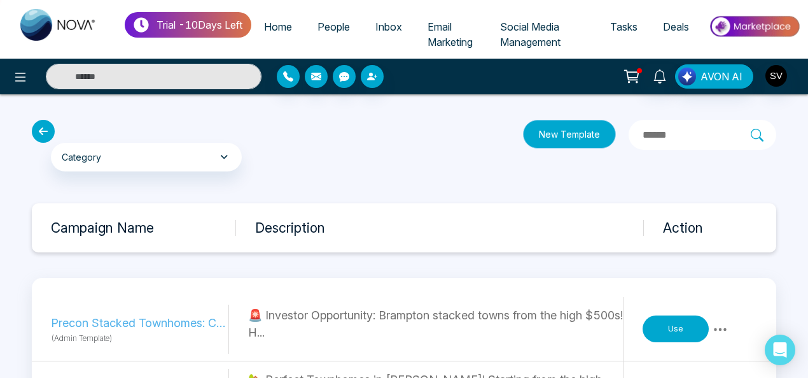
click at [523, 131] on button "New Template" at bounding box center [569, 134] width 93 height 29
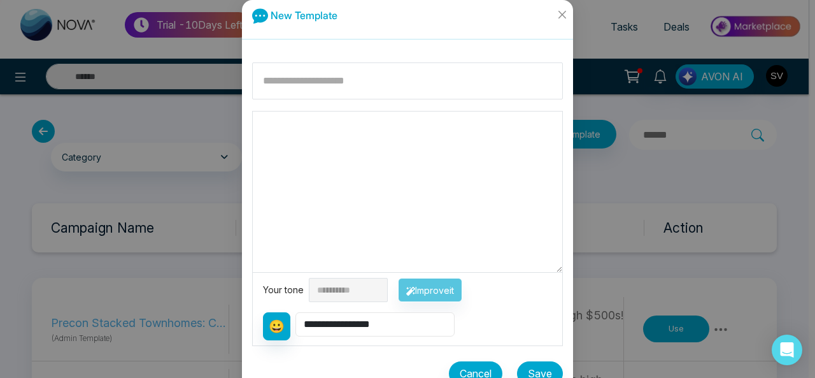
click at [373, 332] on select "**********" at bounding box center [374, 324] width 159 height 24
click at [557, 15] on icon "close" at bounding box center [562, 15] width 10 height 10
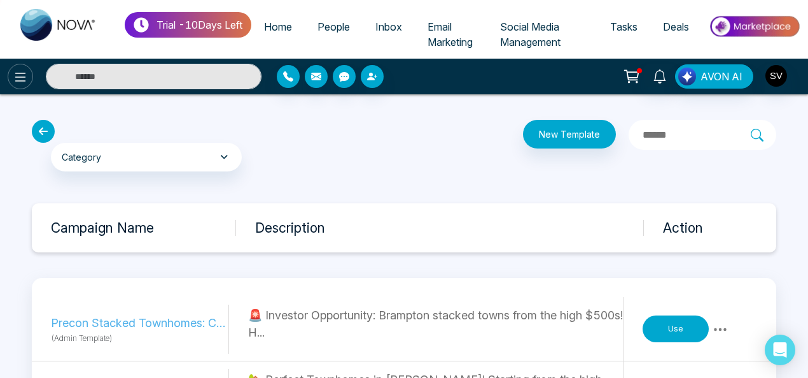
click at [23, 77] on icon at bounding box center [20, 77] width 11 height 9
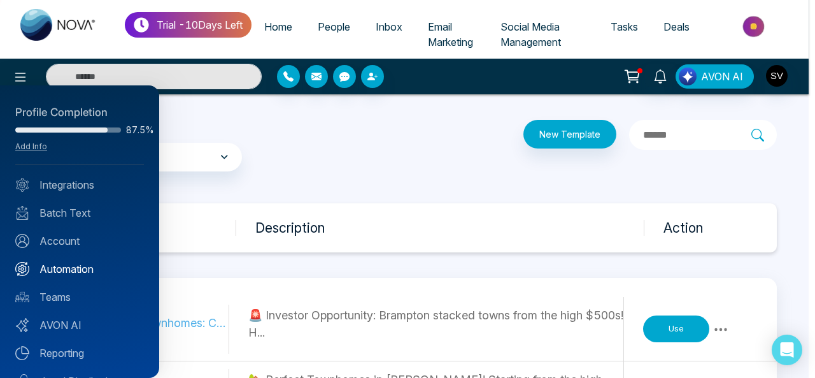
click at [80, 266] on link "Automation" at bounding box center [79, 268] width 129 height 15
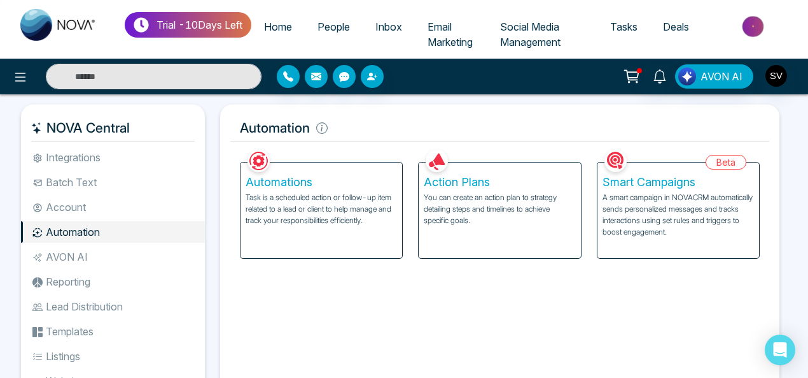
click at [498, 192] on p "You can create an action plan to strategy detailing steps and timelines to achi…" at bounding box center [500, 209] width 152 height 34
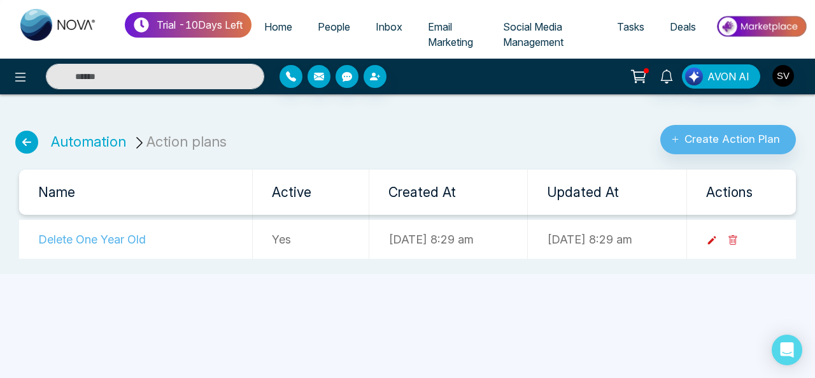
click at [728, 232] on link at bounding box center [717, 238] width 22 height 13
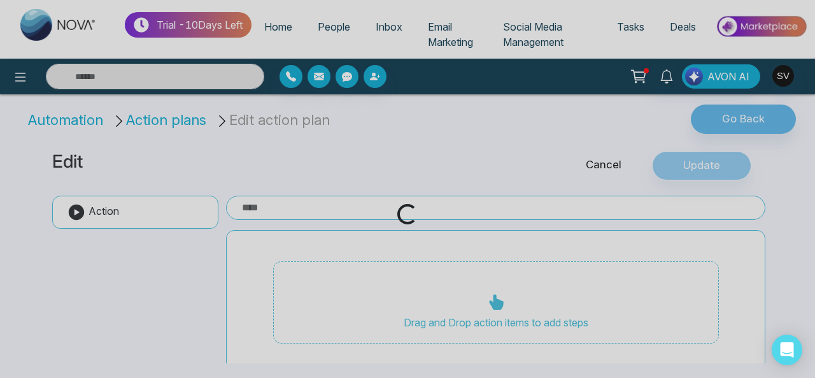
type input "**********"
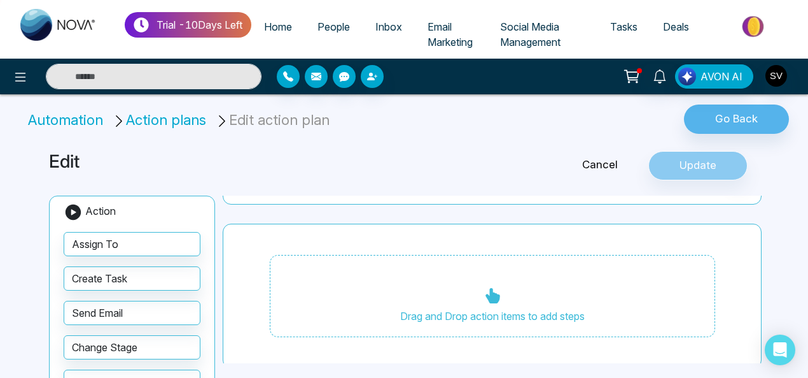
scroll to position [180, 0]
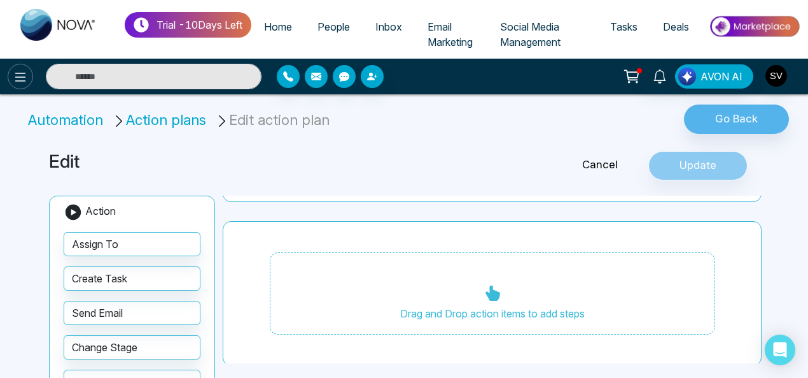
click at [18, 71] on icon at bounding box center [20, 76] width 15 height 15
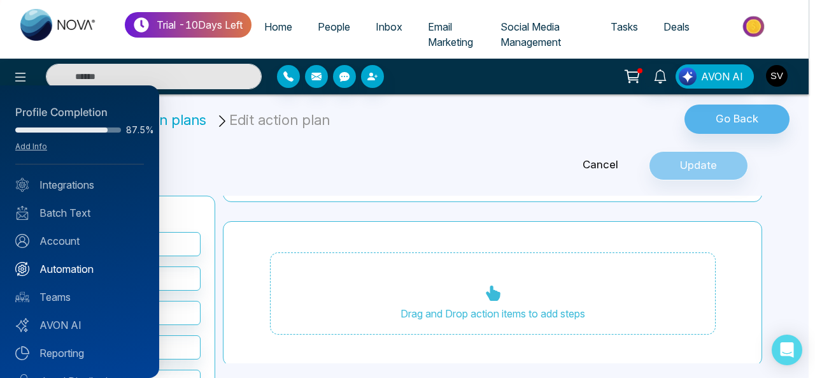
click at [81, 271] on link "Automation" at bounding box center [79, 268] width 129 height 15
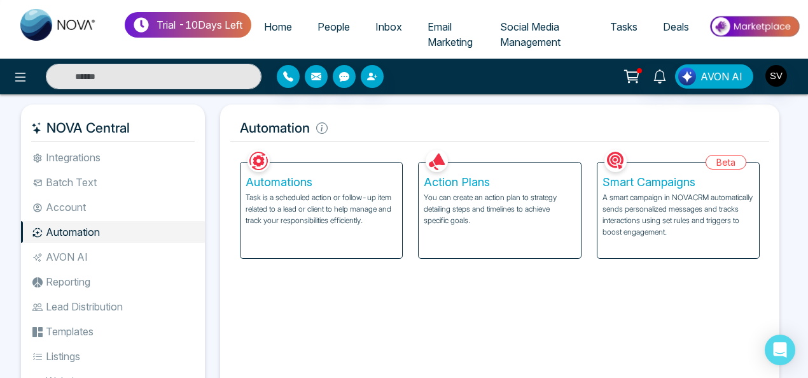
click at [310, 216] on p "Task is a scheduled action or follow-up item related to a lead or client to hel…" at bounding box center [322, 209] width 152 height 34
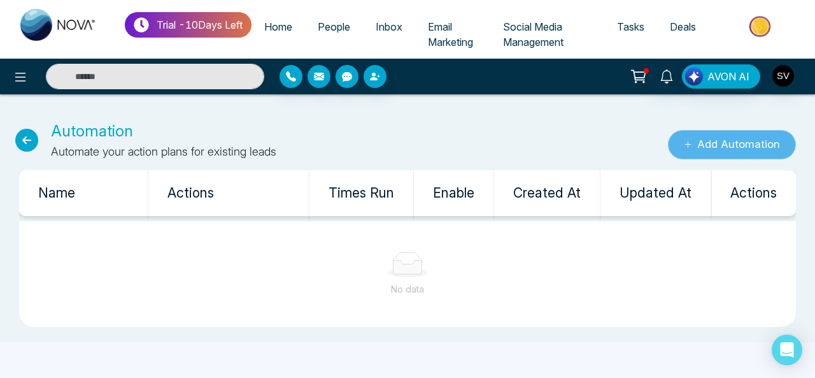
click at [722, 141] on button "Add Automation" at bounding box center [732, 144] width 128 height 29
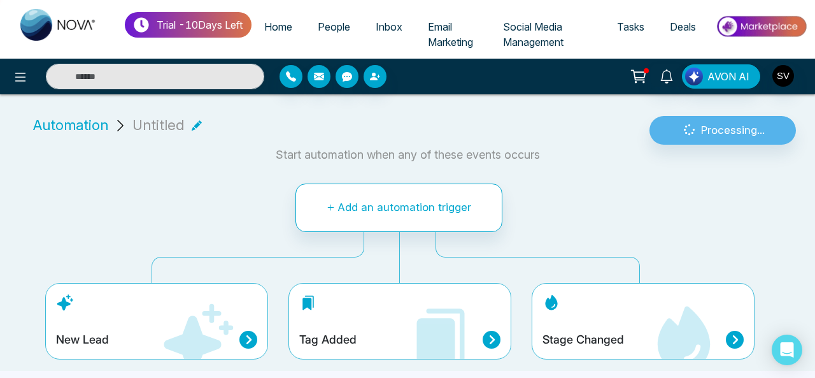
click at [81, 320] on div "New Lead" at bounding box center [156, 321] width 223 height 76
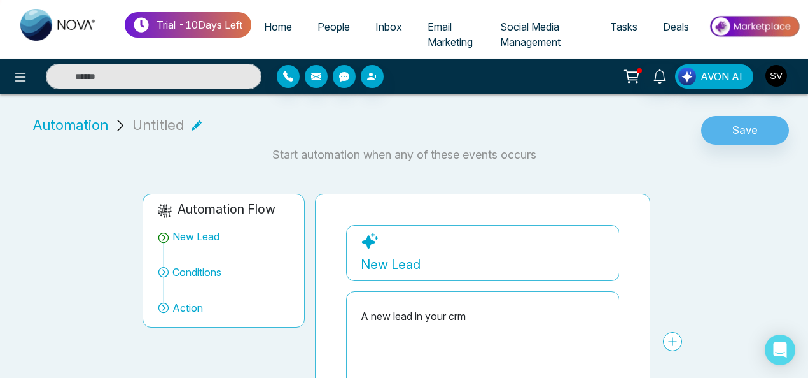
scroll to position [102, 0]
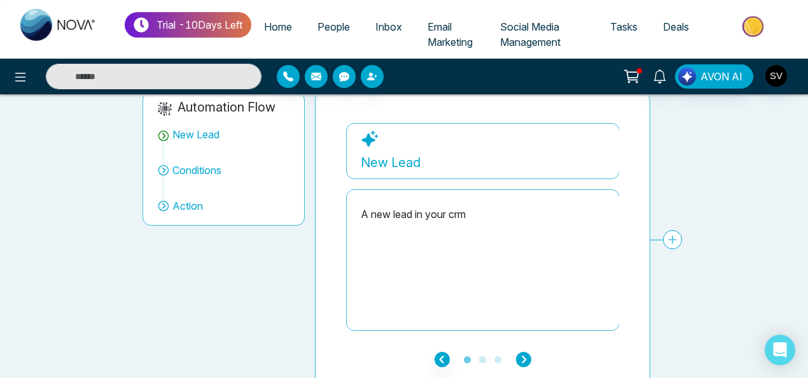
click at [523, 356] on icon "button" at bounding box center [523, 358] width 15 height 15
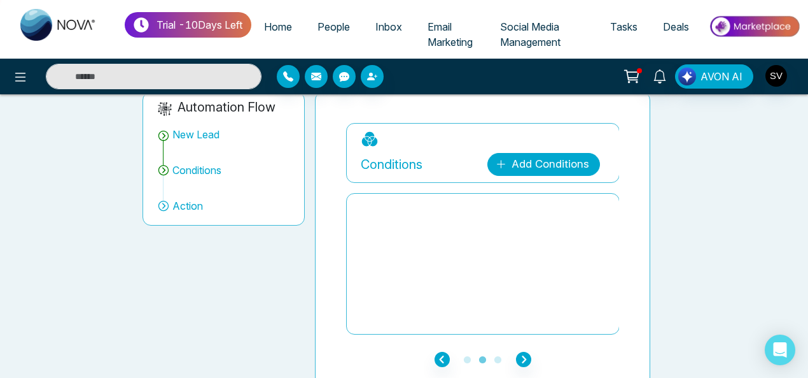
click at [553, 157] on link "Add Conditions" at bounding box center [544, 164] width 113 height 23
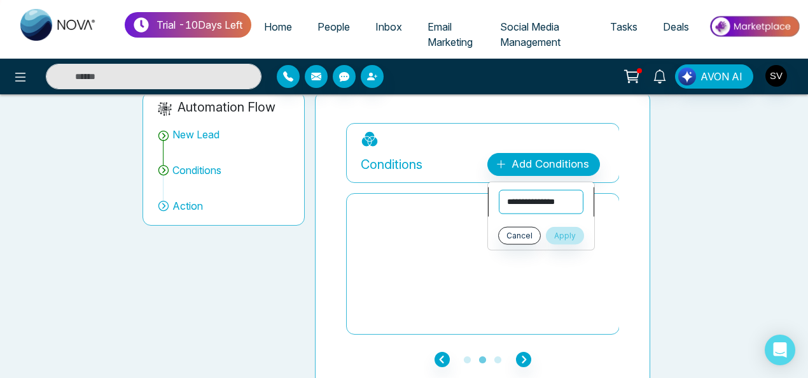
click at [544, 201] on select "**********" at bounding box center [541, 202] width 85 height 24
select select "*******"
click at [499, 190] on select "**********" at bounding box center [541, 202] width 85 height 24
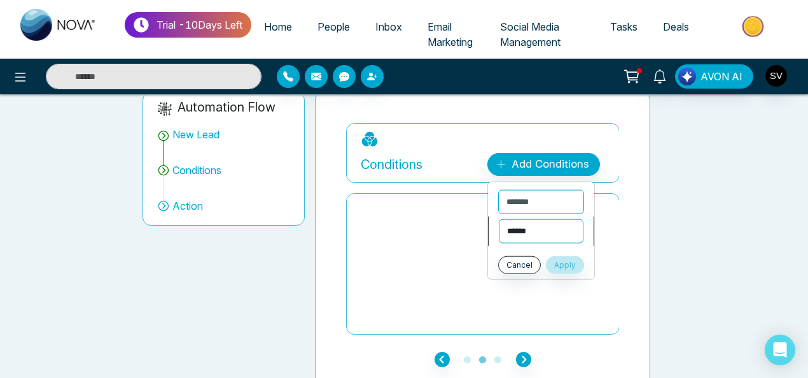
click at [530, 240] on select "**********" at bounding box center [541, 231] width 85 height 24
select select "*********"
click at [499, 219] on select "**********" at bounding box center [541, 231] width 85 height 24
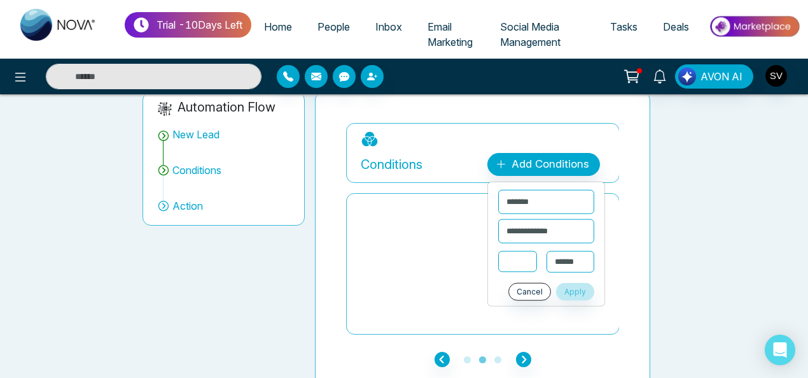
click at [526, 257] on input "text" at bounding box center [517, 261] width 38 height 21
click at [568, 261] on select "**********" at bounding box center [571, 262] width 48 height 22
select select "****"
click at [547, 251] on select "**********" at bounding box center [571, 262] width 48 height 22
click at [521, 262] on input "text" at bounding box center [517, 261] width 38 height 21
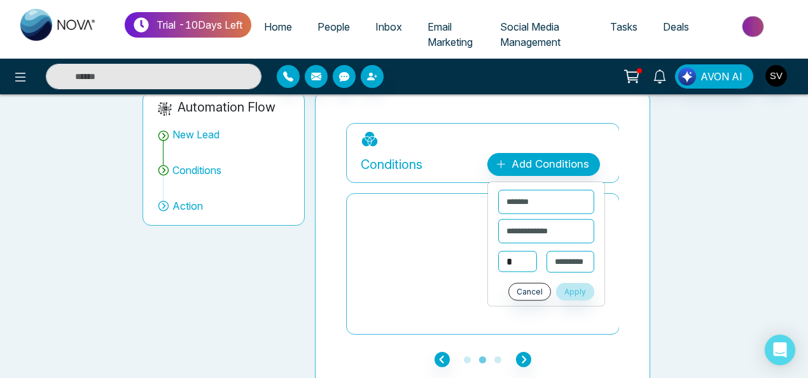
type input "*"
click at [577, 287] on button "Apply" at bounding box center [575, 291] width 38 height 18
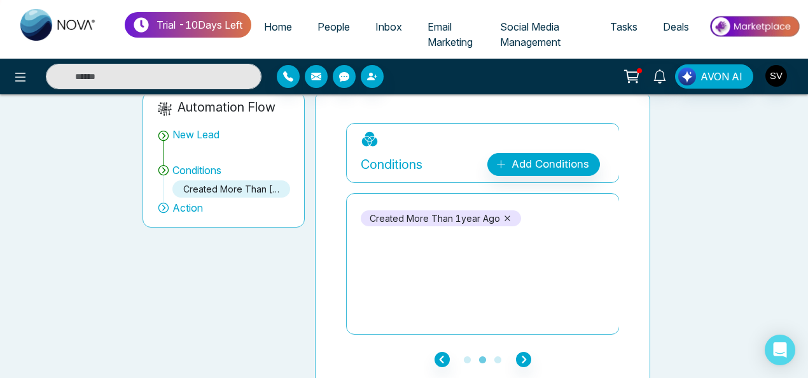
scroll to position [109, 0]
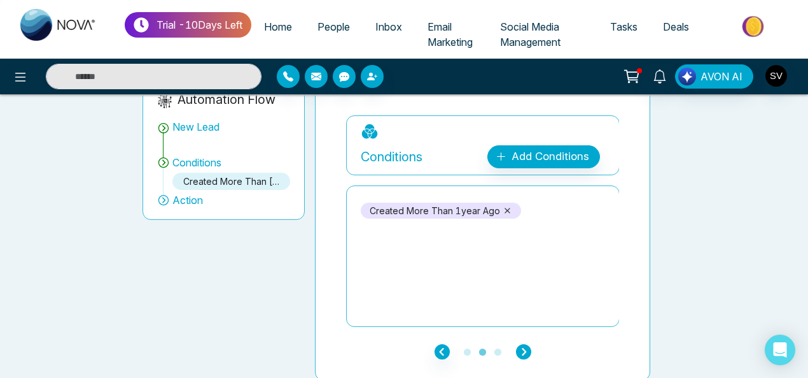
click at [524, 351] on icon "button" at bounding box center [523, 351] width 15 height 15
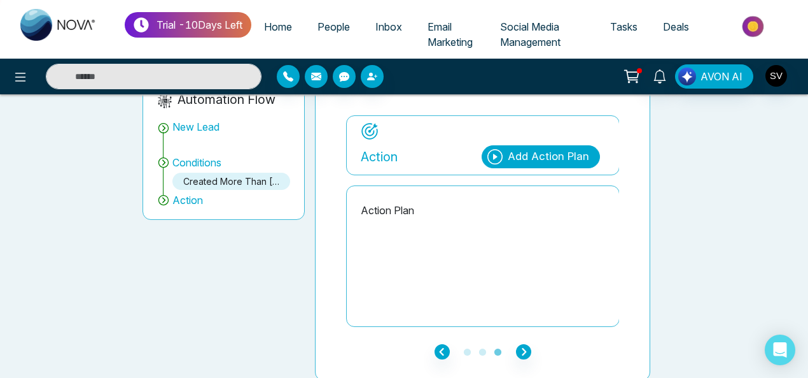
click at [553, 155] on div "Add Action Plan" at bounding box center [548, 156] width 81 height 17
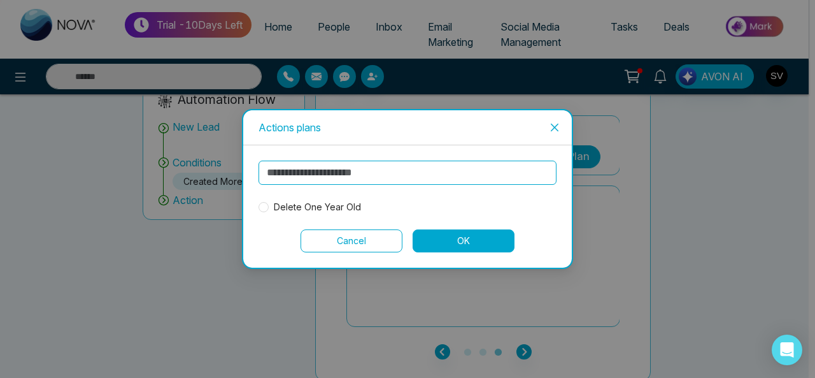
click at [279, 182] on input "text" at bounding box center [407, 172] width 298 height 24
click at [463, 243] on button "OK" at bounding box center [464, 240] width 102 height 23
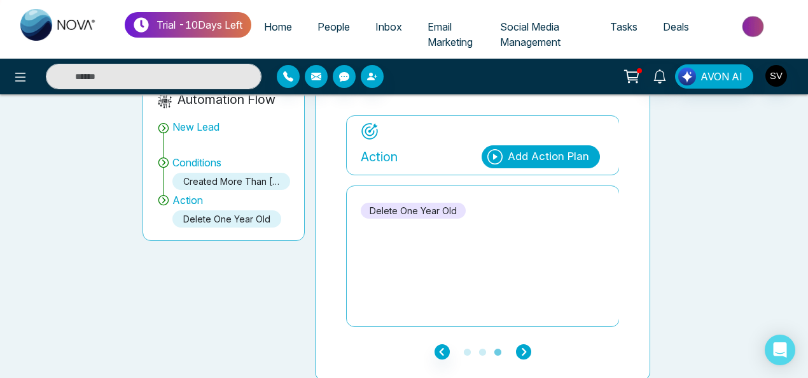
click at [526, 346] on icon "button" at bounding box center [523, 351] width 15 height 15
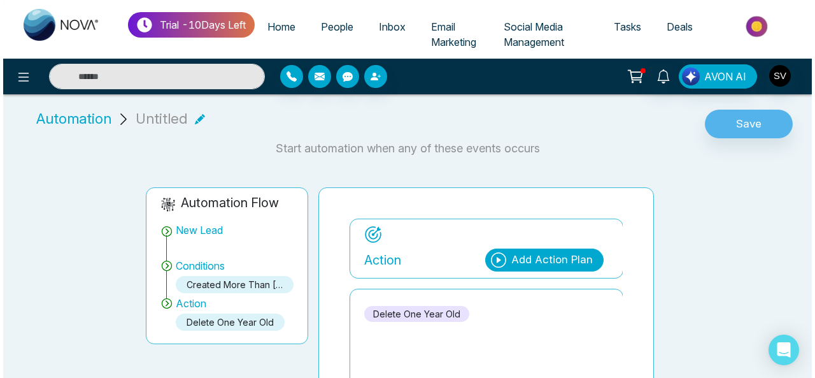
scroll to position [0, 0]
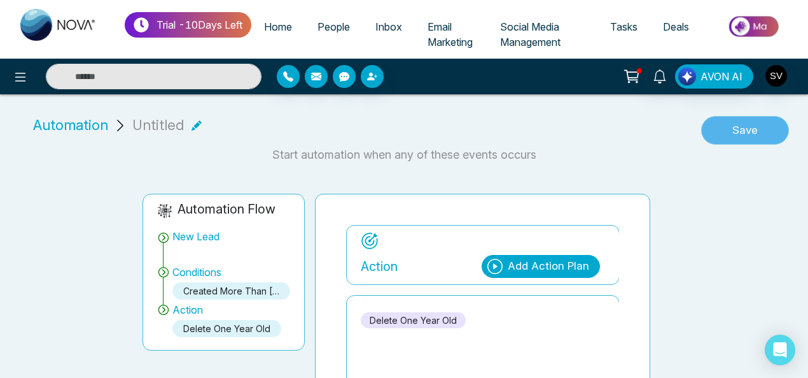
click at [748, 131] on button "Save" at bounding box center [746, 130] width 88 height 29
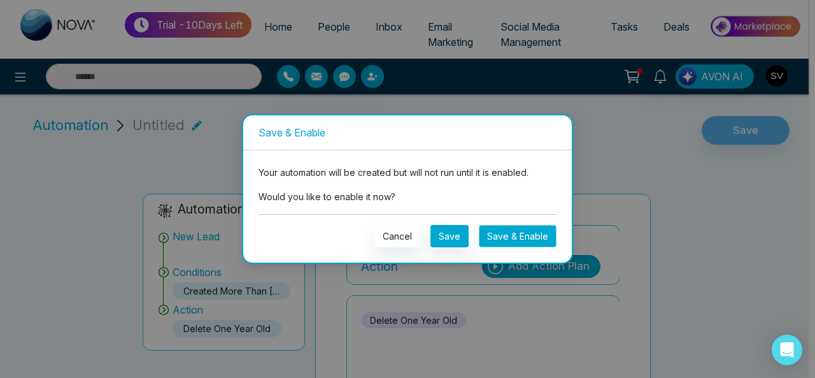
click at [494, 240] on button "Save & Enable" at bounding box center [518, 236] width 78 height 22
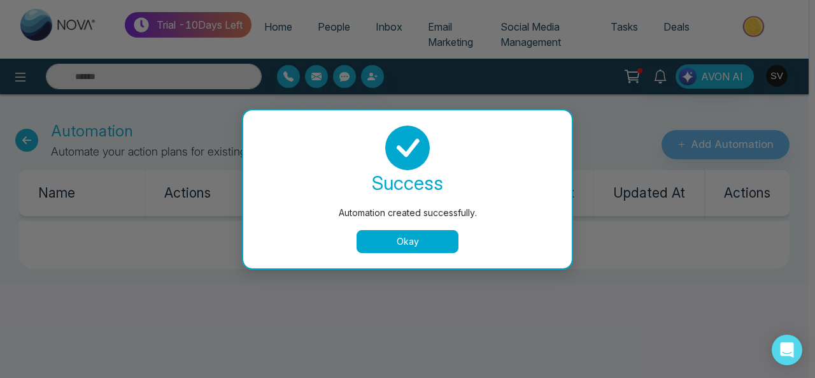
click at [439, 245] on button "Okay" at bounding box center [407, 241] width 102 height 23
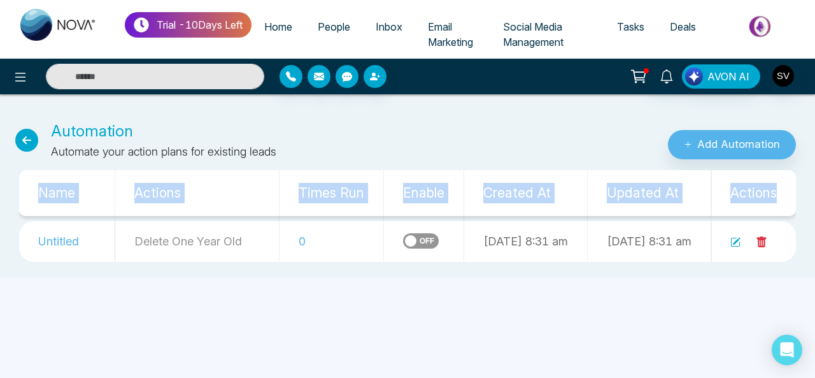
drag, startPoint x: 814, startPoint y: 150, endPoint x: 814, endPoint y: 199, distance: 49.7
click at [814, 199] on div "Automation Automate your action plans for existing leads Add Automation Name Ac…" at bounding box center [407, 190] width 815 height 173
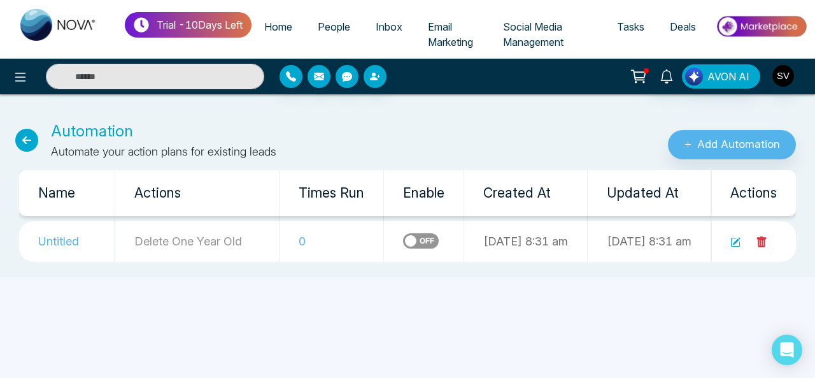
click at [482, 338] on div "Trial - 10 Days Left Home People Inbox Email Marketing Social Media Management …" at bounding box center [407, 189] width 815 height 378
click at [27, 81] on icon at bounding box center [20, 76] width 15 height 15
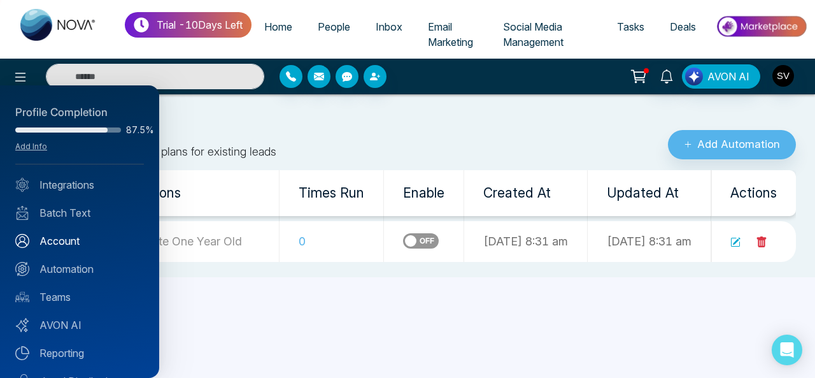
click at [65, 237] on link "Account" at bounding box center [79, 240] width 129 height 15
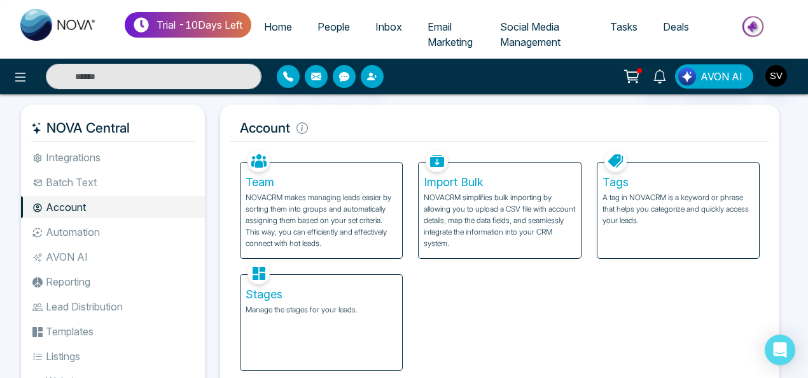
click at [744, 286] on div "Team NOVACRM makes managing leads easier by sorting them into groups and automa…" at bounding box center [499, 258] width 535 height 224
click at [295, 195] on p "NOVACRM makes managing leads easier by sorting them into groups and automatical…" at bounding box center [322, 220] width 152 height 57
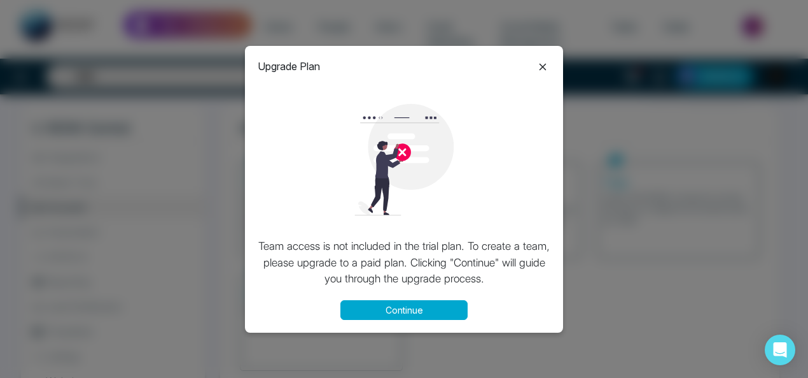
click at [545, 69] on icon at bounding box center [542, 66] width 15 height 15
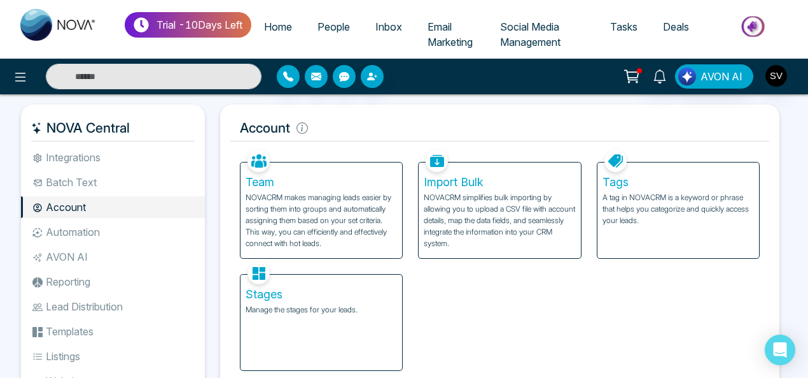
click at [99, 158] on li "Integrations" at bounding box center [113, 157] width 184 height 22
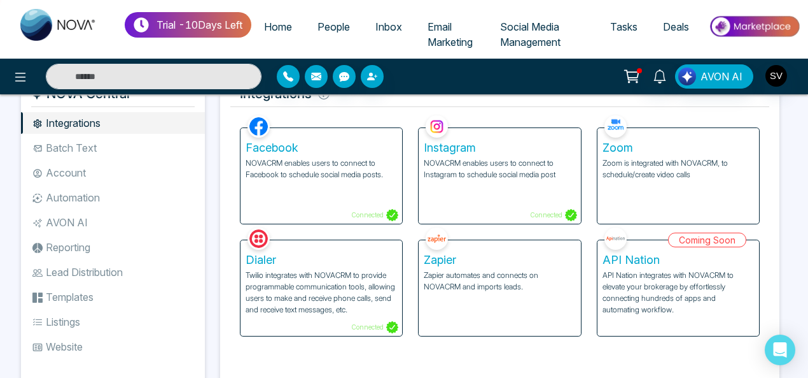
scroll to position [52, 0]
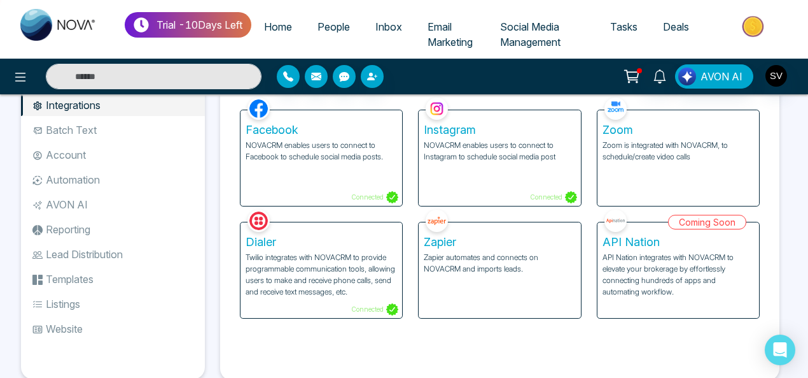
click at [286, 236] on h5 "Dialer" at bounding box center [322, 242] width 152 height 14
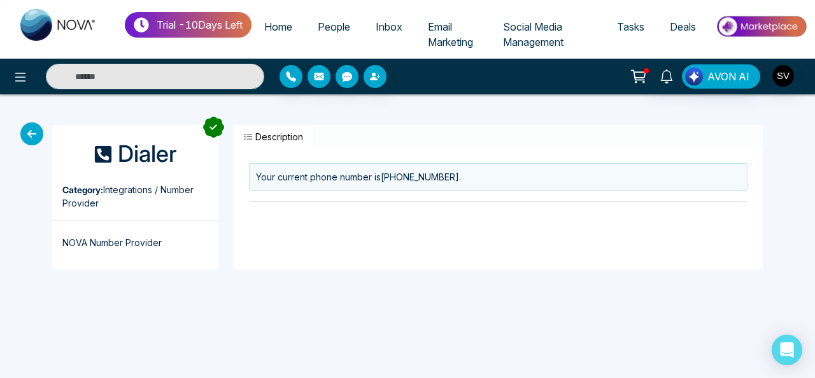
click at [116, 244] on p "NOVA Number Provider" at bounding box center [135, 234] width 166 height 29
drag, startPoint x: 452, startPoint y: 175, endPoint x: 374, endPoint y: 180, distance: 77.8
click at [374, 180] on div "Your current phone number is +12363606155 ." at bounding box center [498, 176] width 498 height 27
click at [247, 139] on icon "button" at bounding box center [248, 136] width 9 height 9
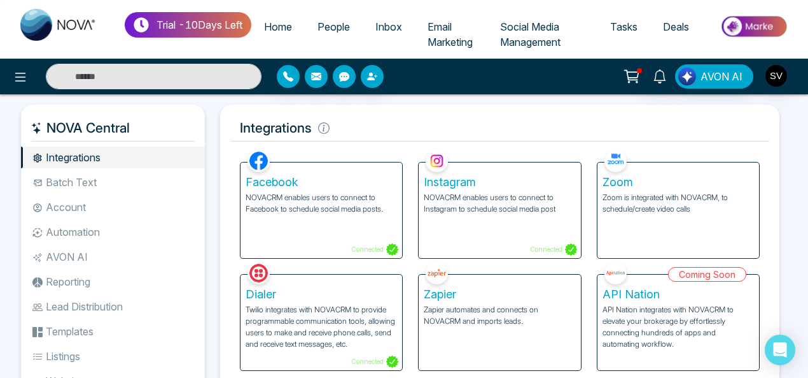
click at [82, 181] on li "Batch Text" at bounding box center [113, 182] width 184 height 22
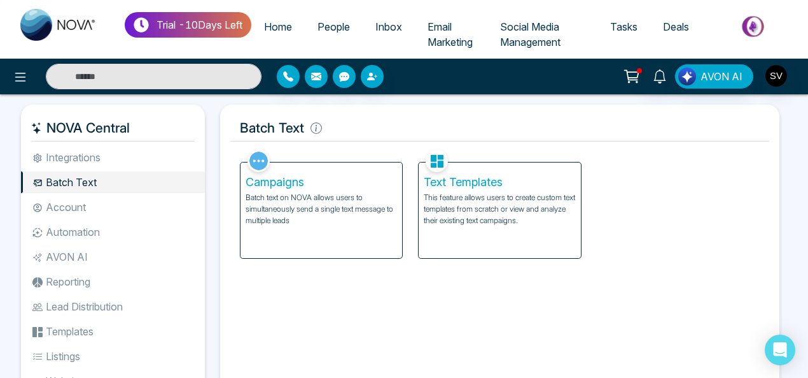
click at [346, 208] on p "Batch text on NOVA allows users to simultaneously send a single text message to…" at bounding box center [322, 209] width 152 height 34
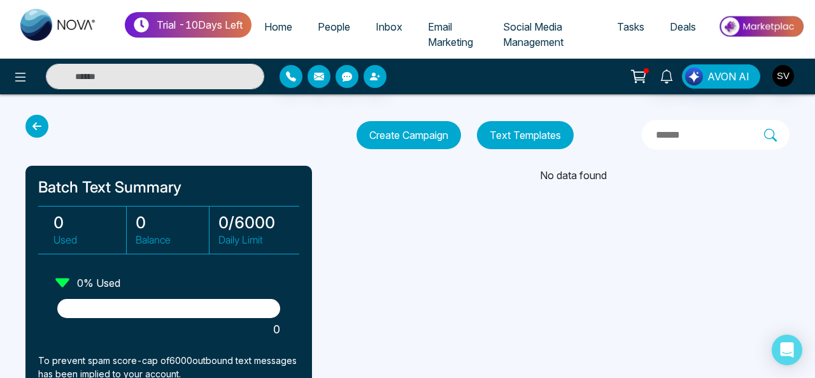
click at [434, 136] on button "Create Campaign" at bounding box center [408, 135] width 104 height 28
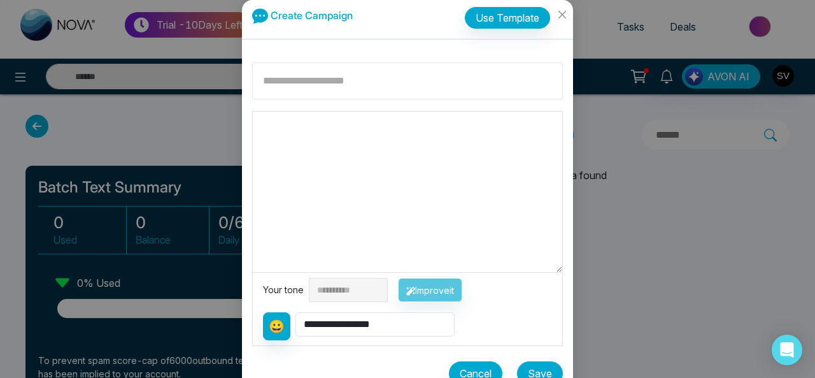
click at [323, 80] on input at bounding box center [407, 80] width 311 height 37
type input "*******"
click at [313, 214] on textarea at bounding box center [407, 191] width 309 height 160
click at [344, 129] on textarea at bounding box center [407, 191] width 309 height 160
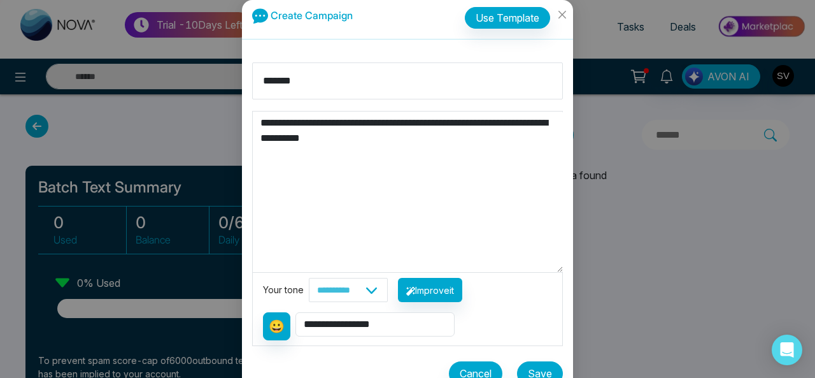
type textarea "**********"
click at [372, 288] on select "**********" at bounding box center [348, 290] width 79 height 24
select select "**********"
click at [309, 278] on select "**********" at bounding box center [348, 290] width 79 height 24
click at [442, 293] on button "Improve it" at bounding box center [430, 290] width 64 height 24
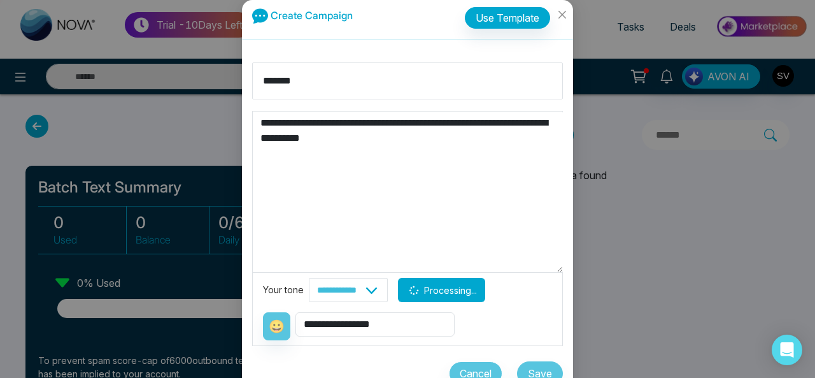
type textarea "**********"
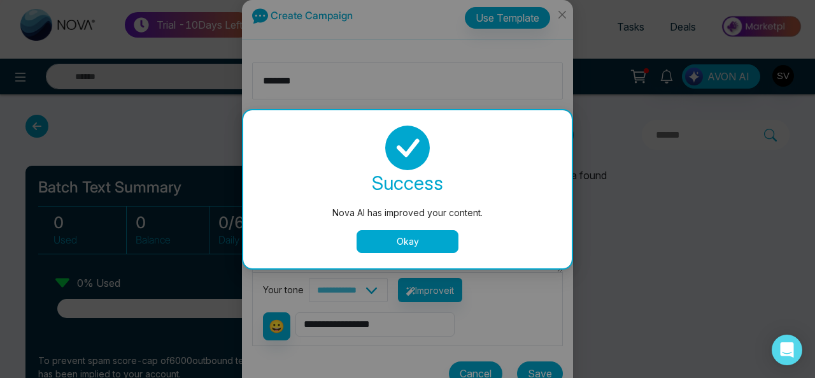
click at [421, 243] on button "Okay" at bounding box center [407, 241] width 102 height 23
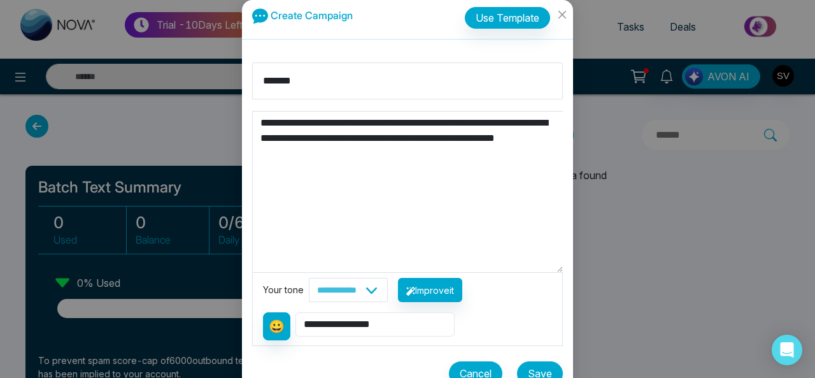
click at [354, 314] on select "**********" at bounding box center [374, 324] width 159 height 24
select select "*******"
click at [295, 312] on select "**********" at bounding box center [374, 324] width 159 height 24
type textarea "**********"
click at [535, 365] on button "Save" at bounding box center [540, 373] width 46 height 24
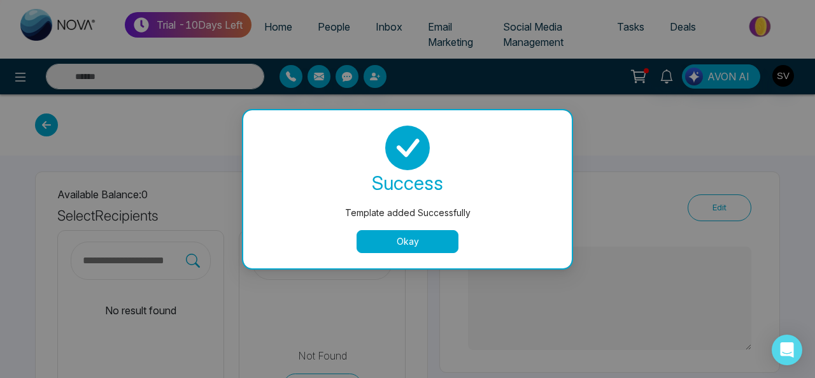
type textarea "**********"
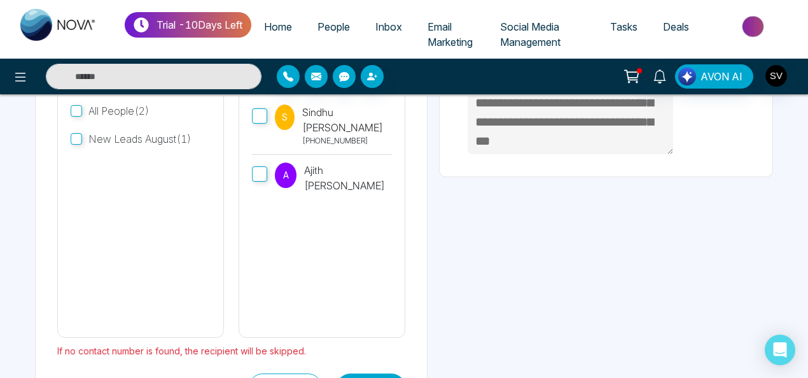
scroll to position [247, 0]
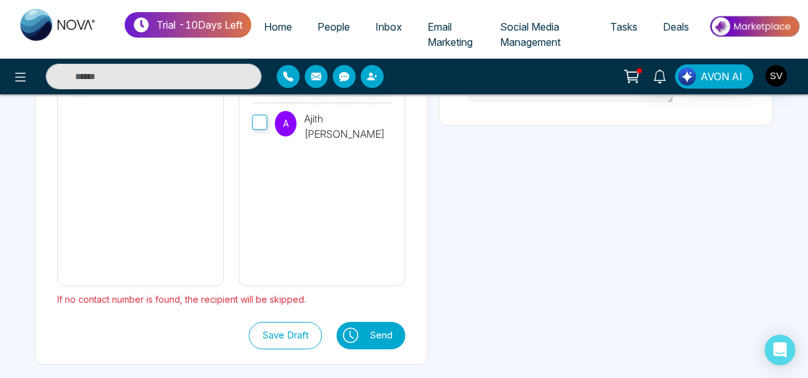
click at [406, 334] on button "Send" at bounding box center [384, 334] width 42 height 27
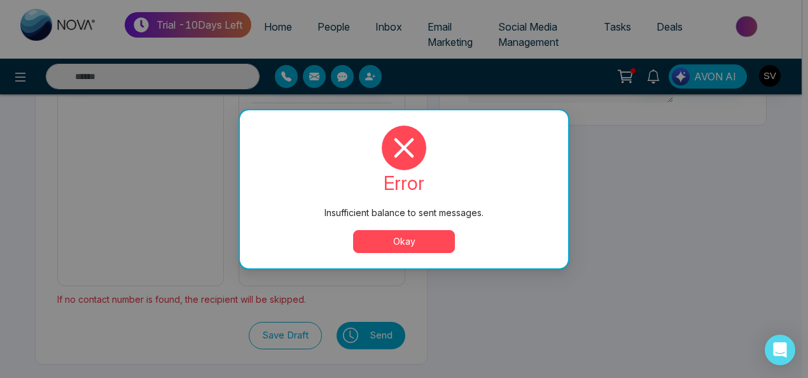
click at [392, 241] on div "S Sindhu Vasthare +919620926535 A Ajith Nadig" at bounding box center [322, 159] width 140 height 229
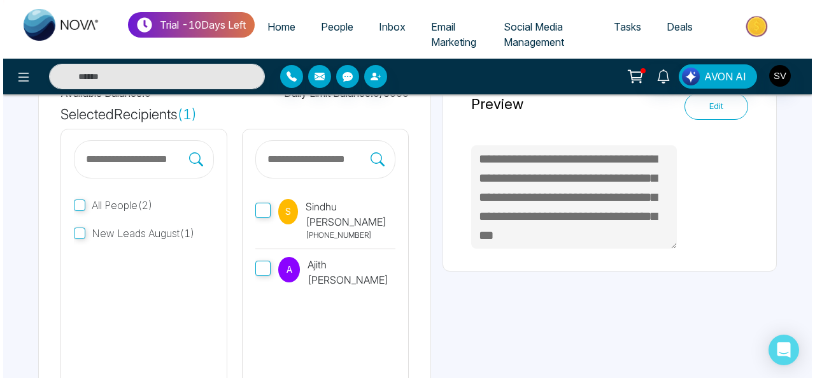
scroll to position [63, 0]
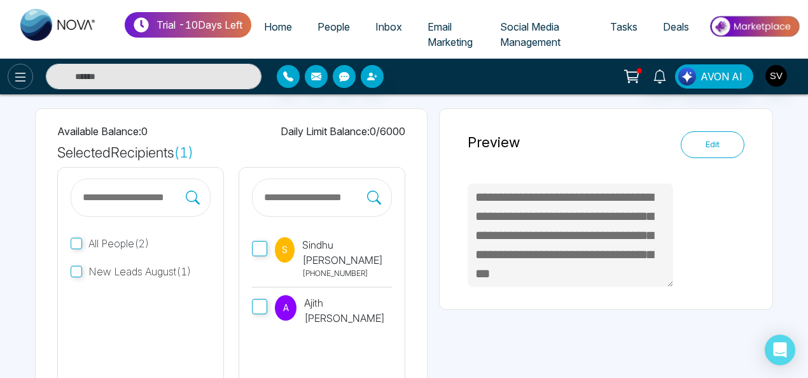
click at [27, 77] on icon at bounding box center [20, 76] width 15 height 15
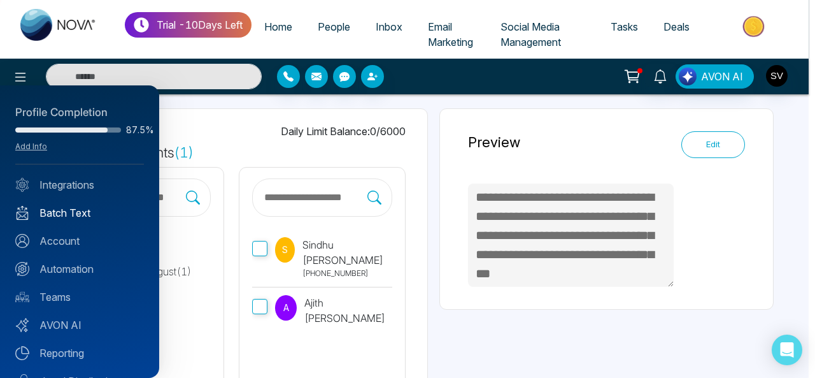
click at [71, 213] on link "Batch Text" at bounding box center [79, 212] width 129 height 15
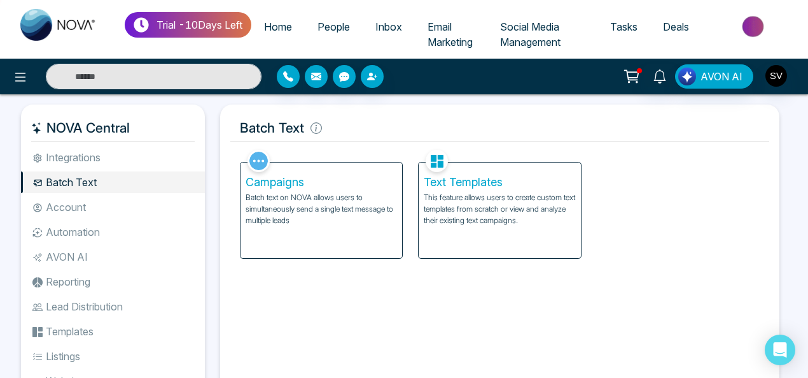
click at [455, 194] on p "This feature allows users to create custom text templates from scratch or view …" at bounding box center [500, 209] width 152 height 34
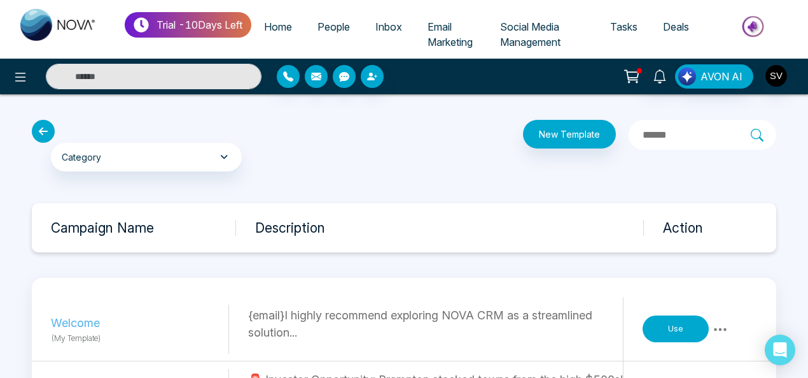
click at [48, 128] on icon at bounding box center [43, 131] width 23 height 23
click at [11, 76] on button at bounding box center [20, 76] width 25 height 25
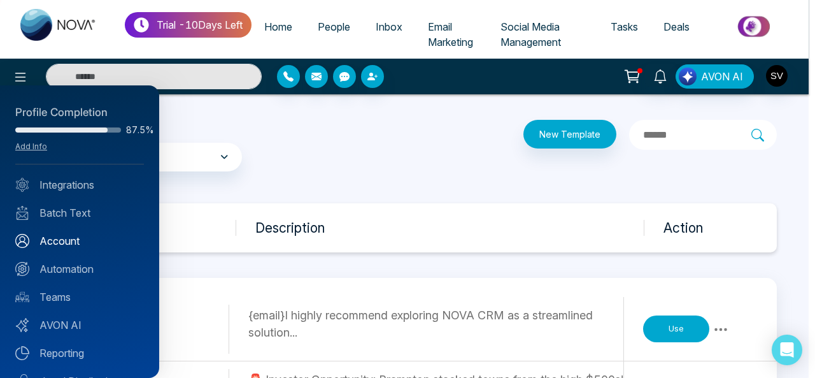
click at [74, 236] on link "Account" at bounding box center [79, 240] width 129 height 15
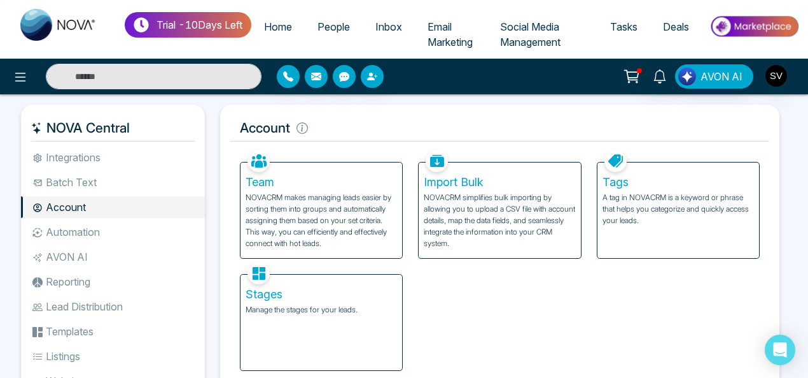
click at [367, 212] on p "NOVACRM makes managing leads easier by sorting them into groups and automatical…" at bounding box center [322, 220] width 152 height 57
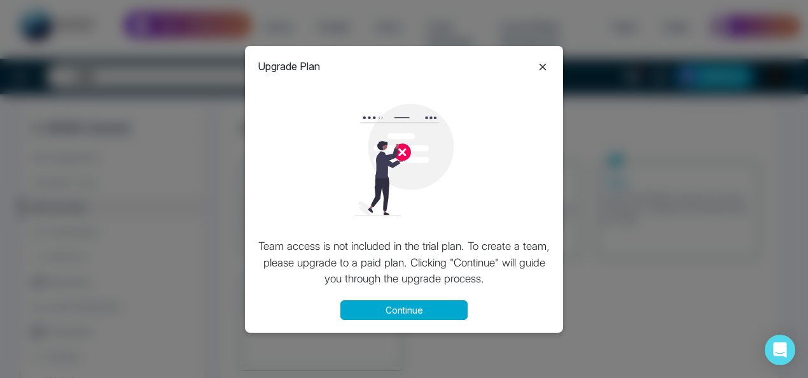
click at [543, 69] on icon at bounding box center [542, 66] width 15 height 15
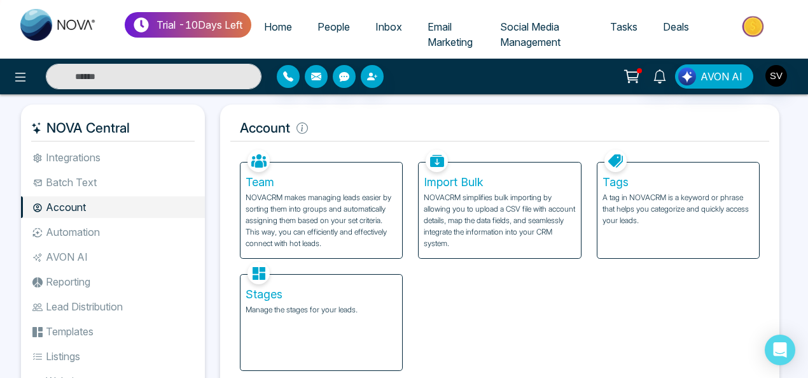
click at [502, 196] on p "NOVACRM simplifies bulk importing by allowing you to upload a CSV file with acc…" at bounding box center [500, 220] width 152 height 57
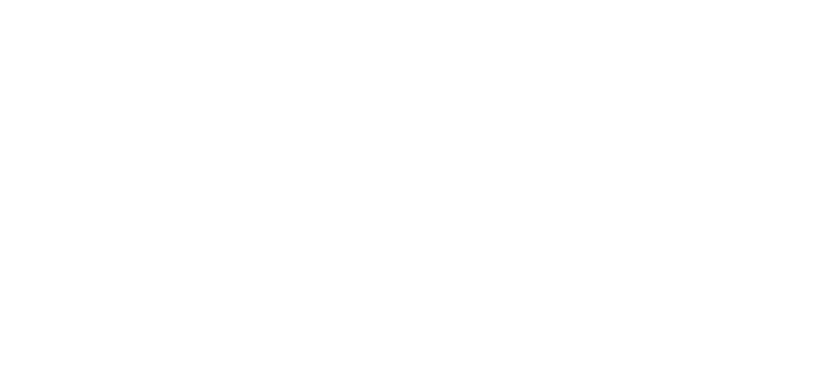
select select "*"
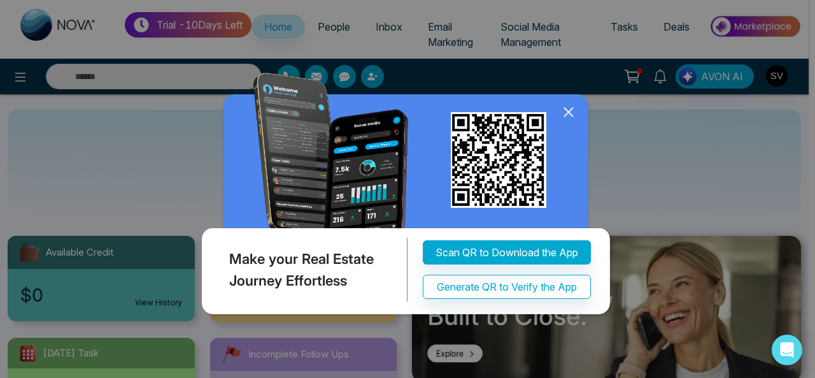
click at [569, 115] on icon at bounding box center [568, 111] width 19 height 19
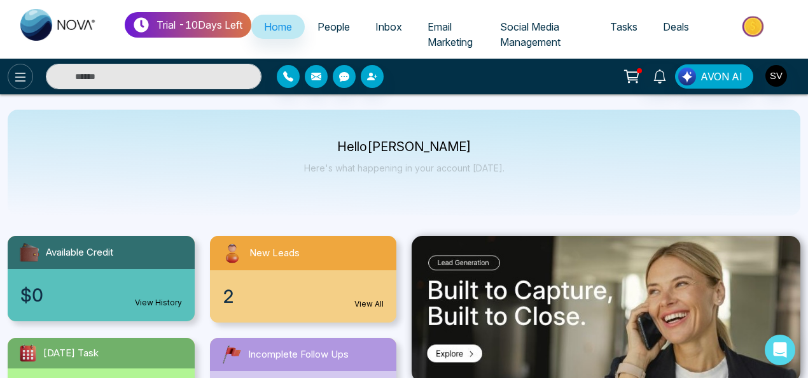
click at [22, 76] on icon at bounding box center [20, 77] width 11 height 9
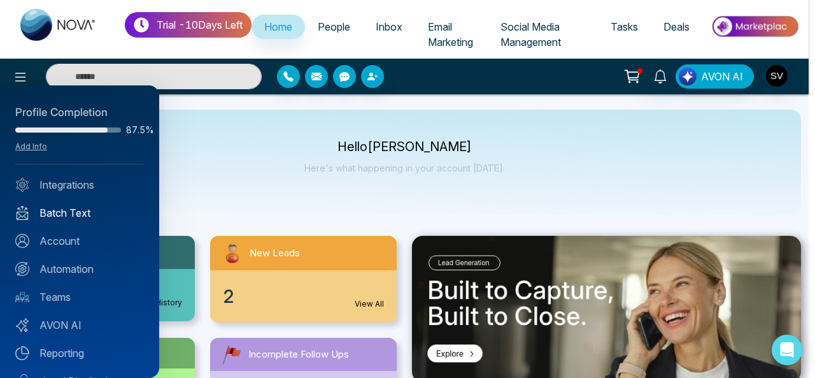
click at [74, 212] on link "Batch Text" at bounding box center [79, 212] width 129 height 15
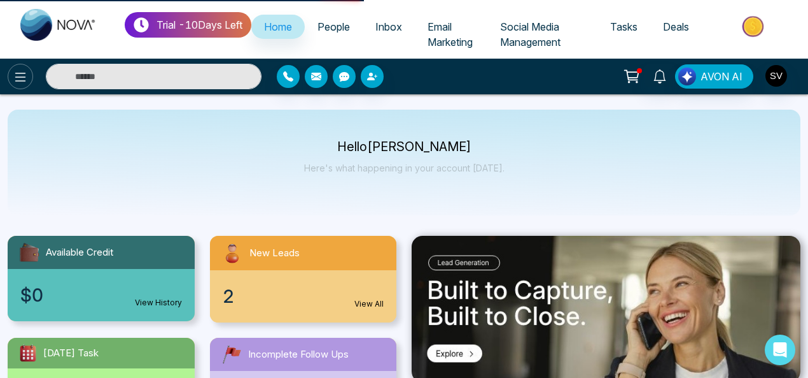
click at [17, 73] on icon at bounding box center [20, 77] width 11 height 9
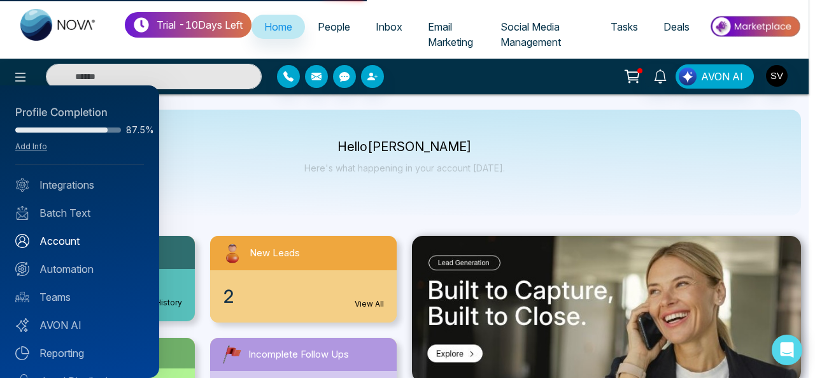
click at [62, 239] on link "Account" at bounding box center [79, 240] width 129 height 15
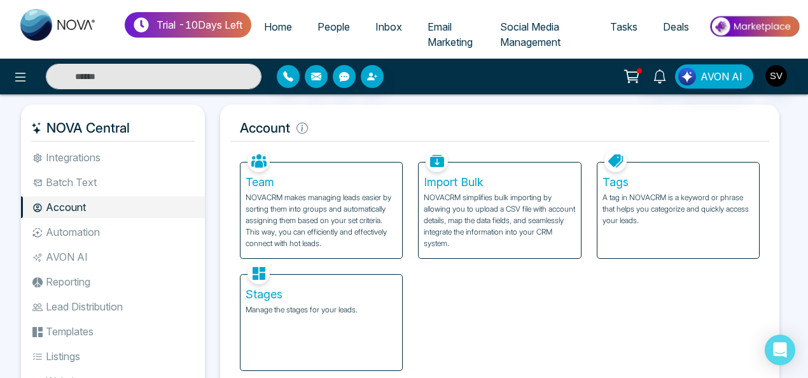
click at [662, 201] on p "A tag in NOVACRM is a keyword or phrase that helps you categorize and quickly a…" at bounding box center [679, 209] width 152 height 34
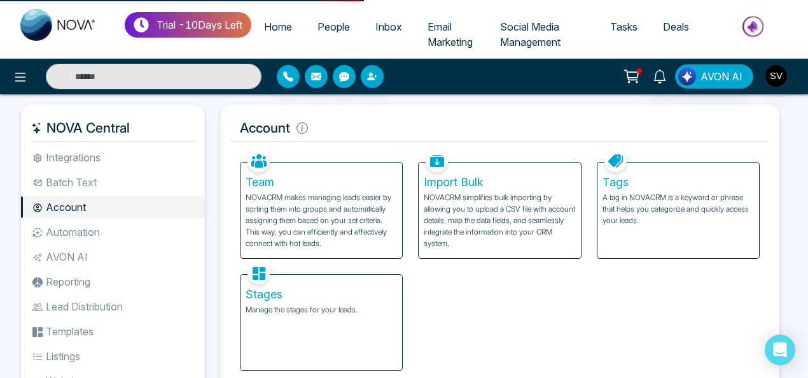
click at [657, 198] on p "A tag in NOVACRM is a keyword or phrase that helps you categorize and quickly a…" at bounding box center [679, 209] width 152 height 34
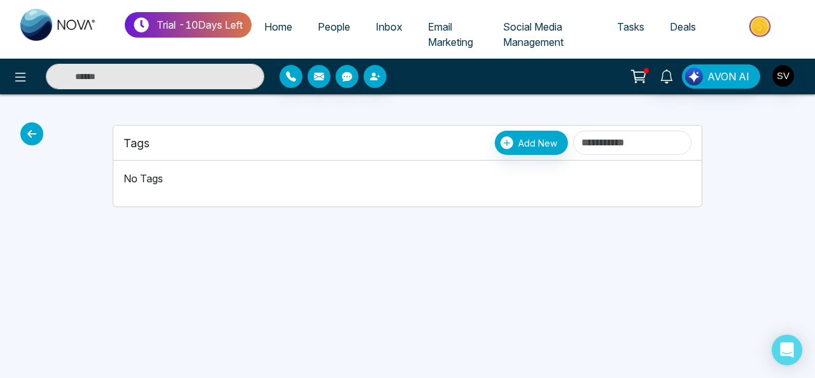
click at [483, 154] on div "Tags Add New" at bounding box center [407, 142] width 588 height 35
click at [518, 146] on span "Add New" at bounding box center [537, 142] width 39 height 13
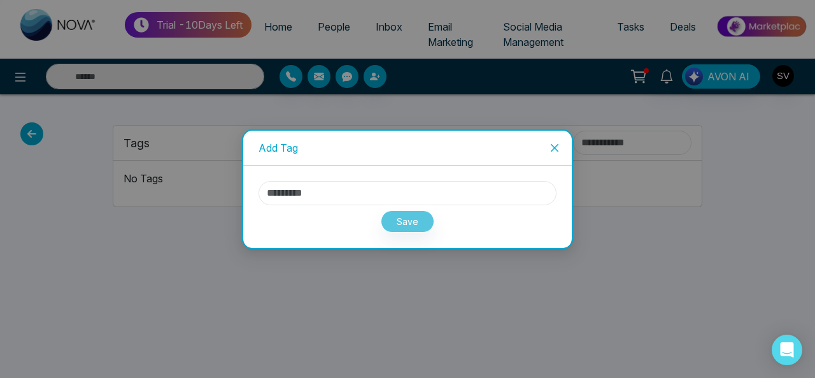
click at [336, 196] on input "text" at bounding box center [407, 193] width 298 height 24
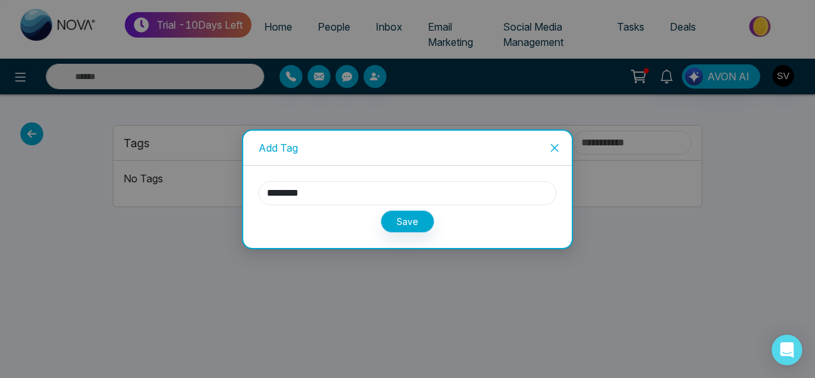
type input "********"
click at [391, 222] on button "Save" at bounding box center [407, 221] width 53 height 22
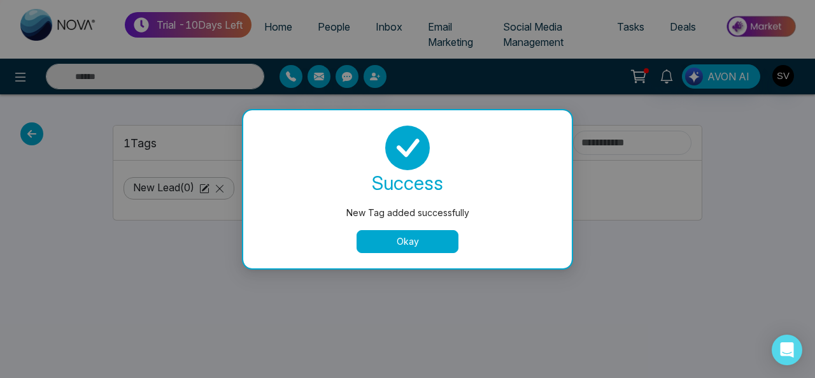
click at [418, 237] on button "Okay" at bounding box center [407, 241] width 102 height 23
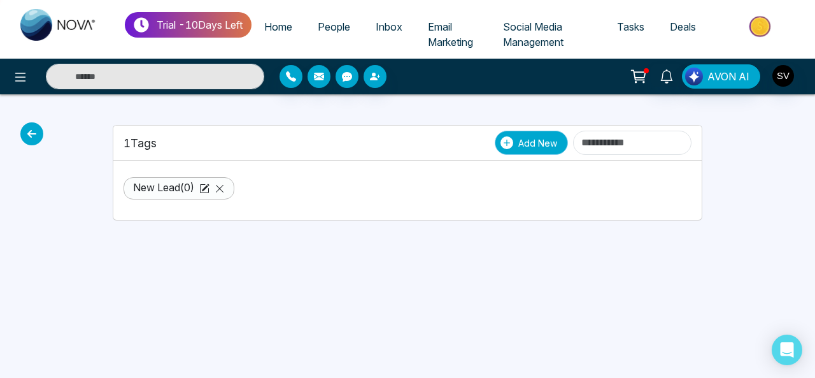
click at [518, 143] on span "Add New" at bounding box center [537, 142] width 39 height 13
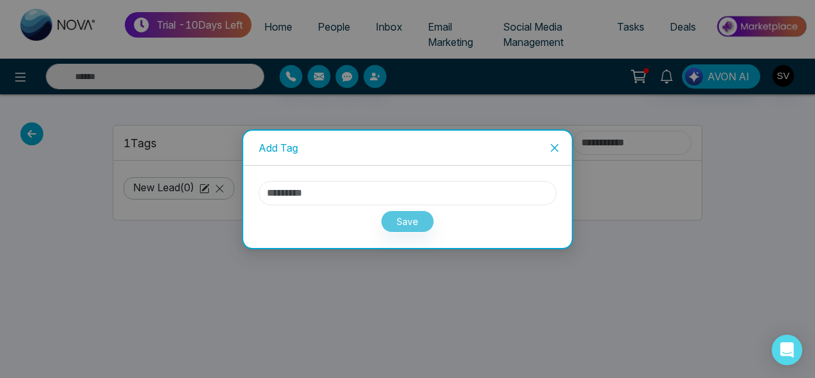
click at [304, 189] on input "text" at bounding box center [407, 193] width 298 height 24
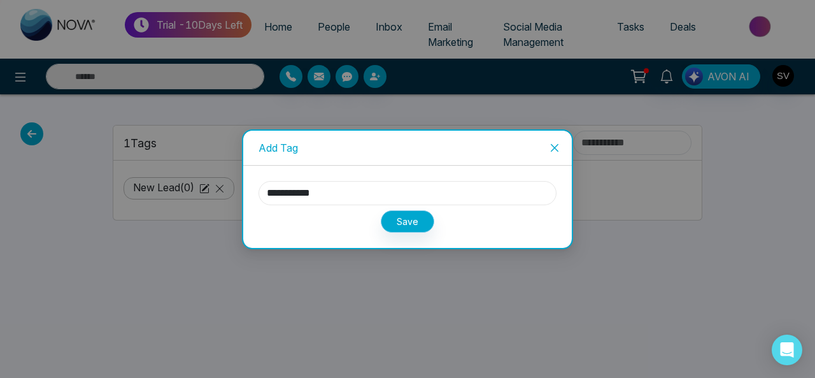
type input "**********"
click at [409, 218] on button "Save" at bounding box center [407, 221] width 53 height 22
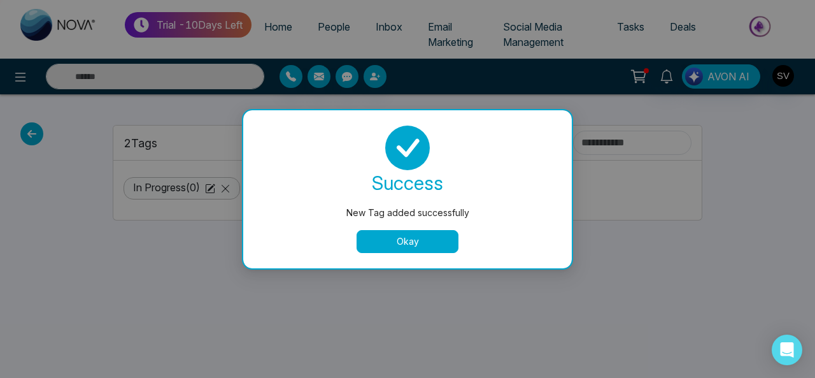
click at [407, 245] on button "Okay" at bounding box center [407, 241] width 102 height 23
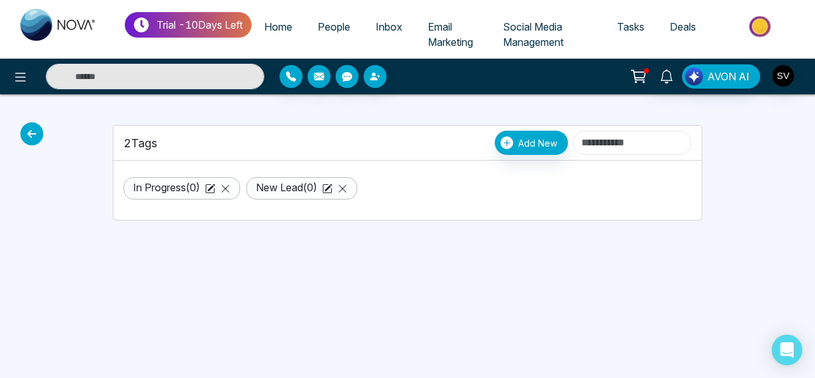
click at [579, 139] on input at bounding box center [632, 143] width 118 height 24
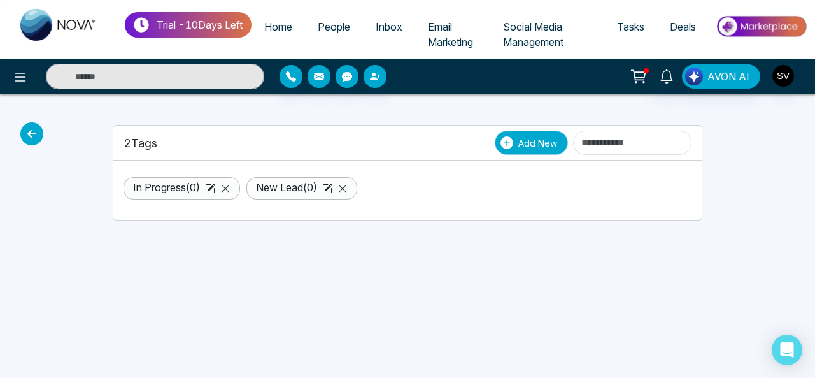
click at [495, 150] on button "Add New" at bounding box center [531, 143] width 73 height 24
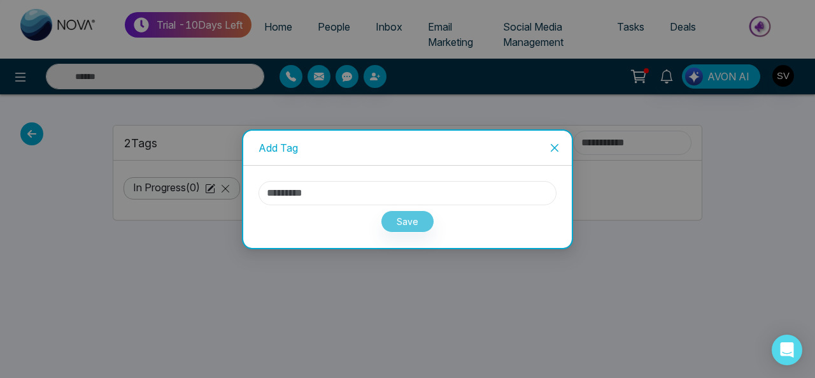
click at [362, 202] on input "text" at bounding box center [407, 193] width 298 height 24
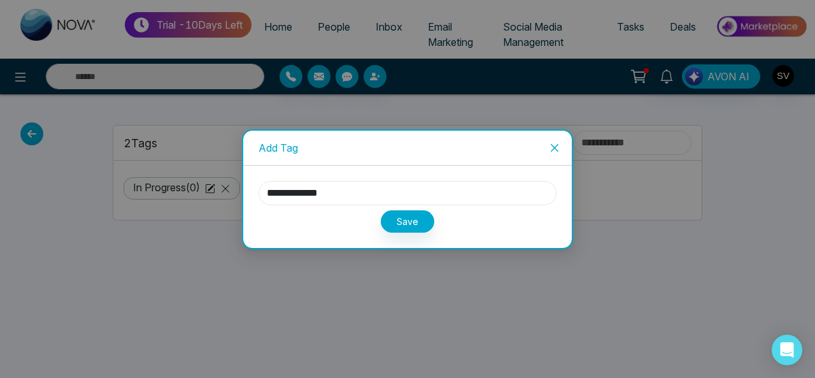
click at [306, 194] on input "**********" at bounding box center [407, 193] width 298 height 24
type input "**********"
click at [405, 222] on button "Save" at bounding box center [407, 221] width 53 height 22
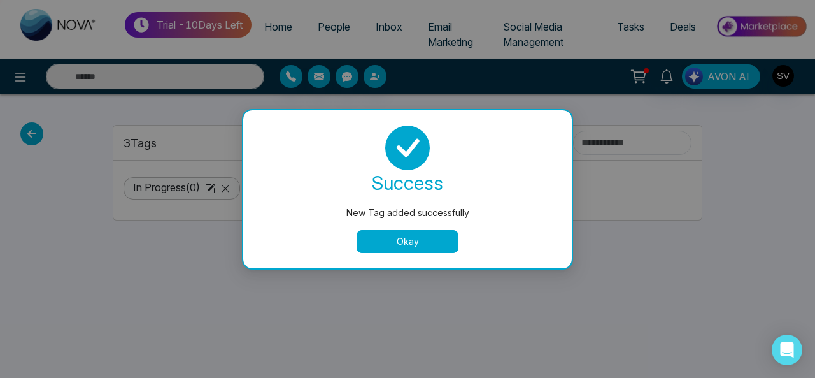
click at [433, 237] on button "Okay" at bounding box center [407, 241] width 102 height 23
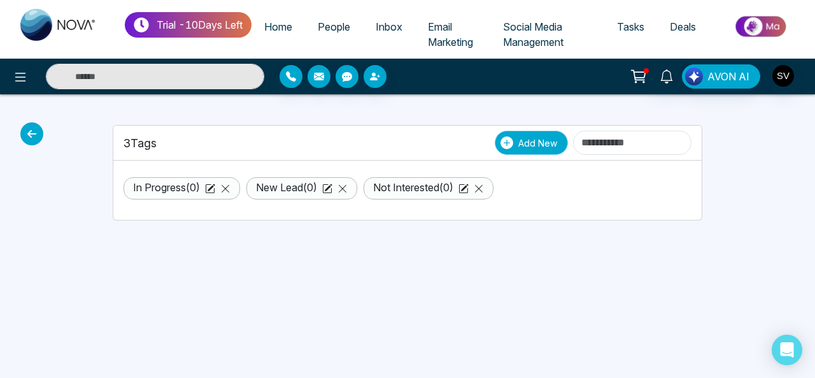
click at [500, 143] on icon "button" at bounding box center [506, 142] width 13 height 13
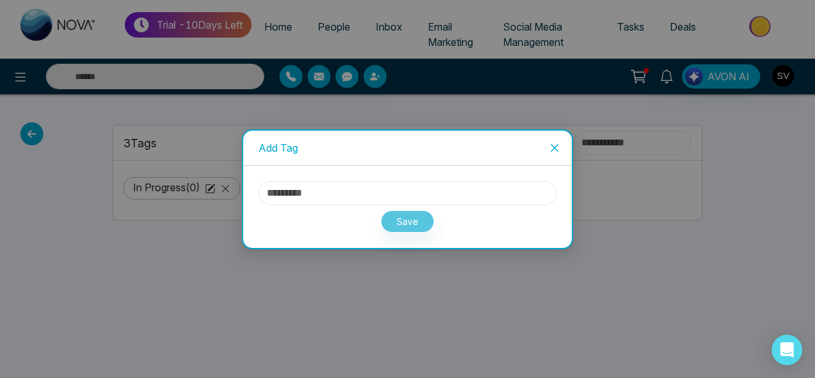
click at [330, 189] on input "text" at bounding box center [407, 193] width 298 height 24
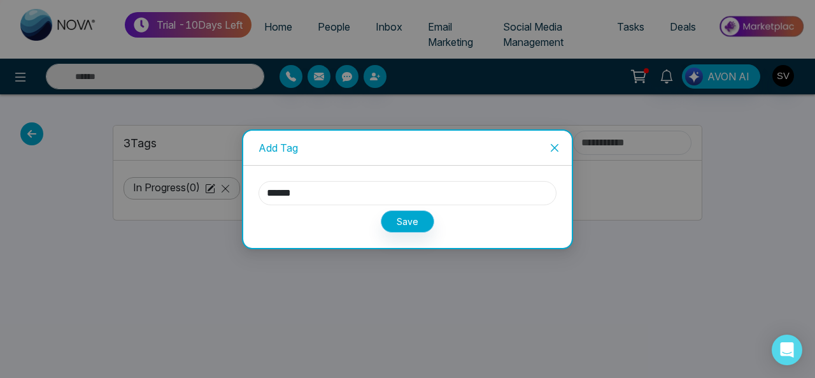
type input "******"
click at [412, 222] on button "Save" at bounding box center [407, 221] width 53 height 22
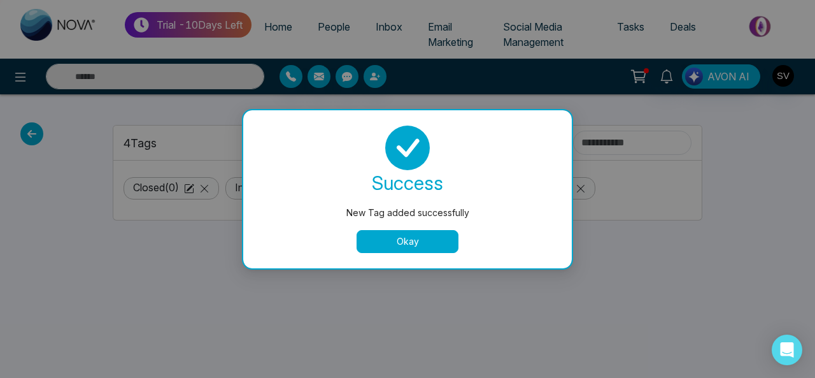
drag, startPoint x: 416, startPoint y: 244, endPoint x: 323, endPoint y: 194, distance: 105.4
click at [416, 244] on button "Okay" at bounding box center [407, 241] width 102 height 23
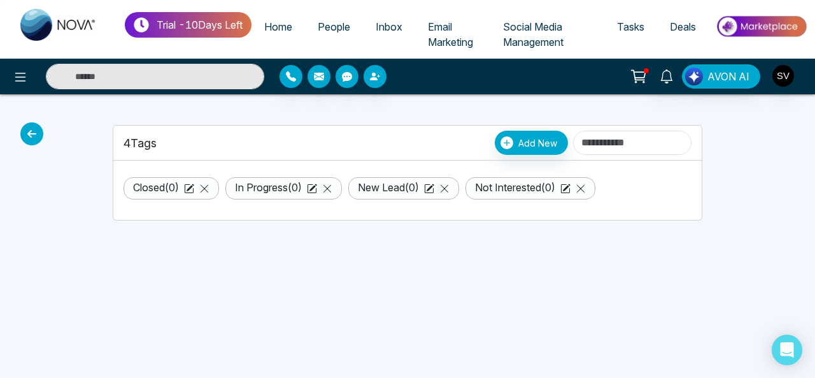
click at [32, 129] on icon at bounding box center [31, 133] width 23 height 23
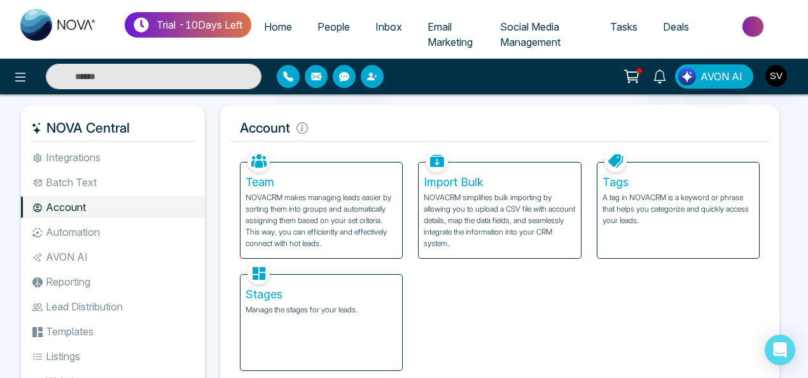
click at [374, 311] on p "Manage the stages for your leads." at bounding box center [322, 309] width 152 height 11
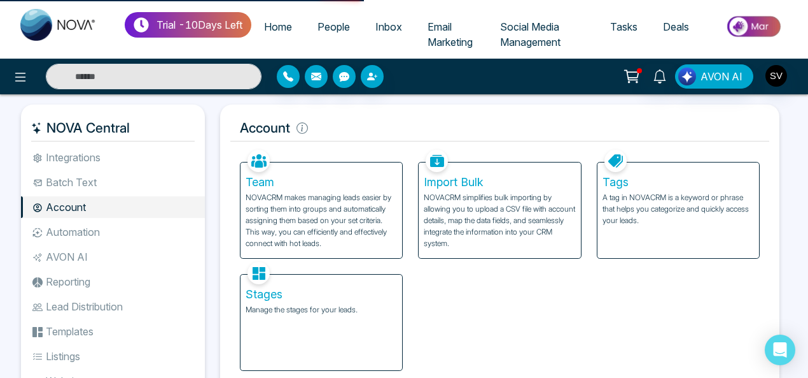
click at [266, 341] on div "Stages Manage the stages for your leads." at bounding box center [322, 321] width 162 height 95
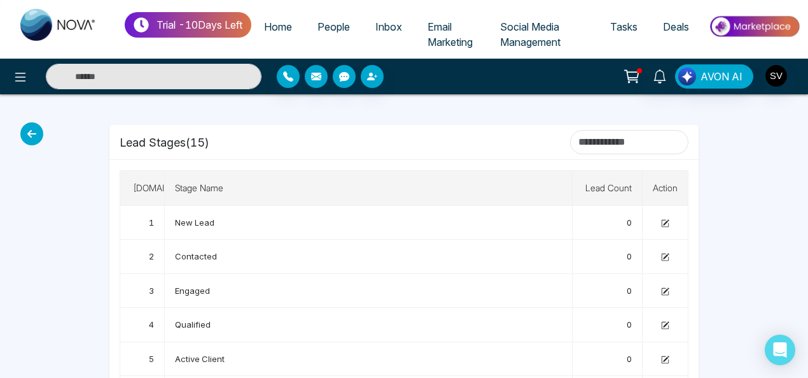
drag, startPoint x: 801, startPoint y: 143, endPoint x: 800, endPoint y: 195, distance: 52.9
click at [800, 195] on div "Trial - 10 Days Left Home People Inbox Email Marketing Social Media Management …" at bounding box center [404, 363] width 808 height 726
click at [33, 131] on icon at bounding box center [31, 133] width 23 height 23
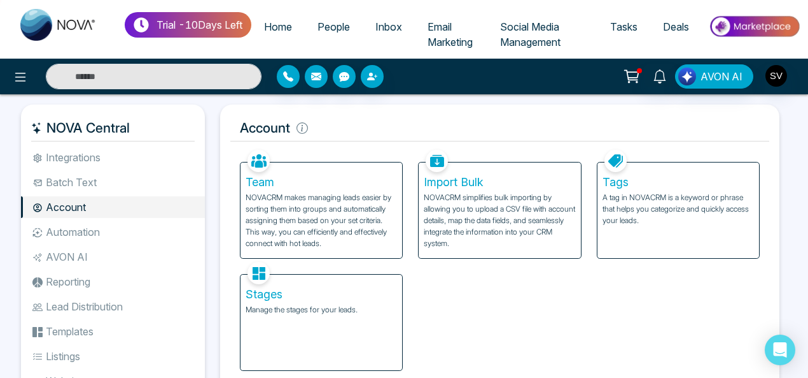
click at [101, 227] on li "Automation" at bounding box center [113, 232] width 184 height 22
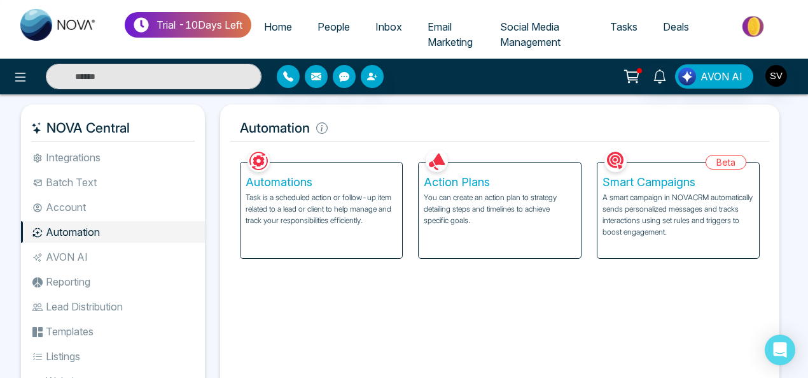
click at [95, 280] on li "Reporting" at bounding box center [113, 282] width 184 height 22
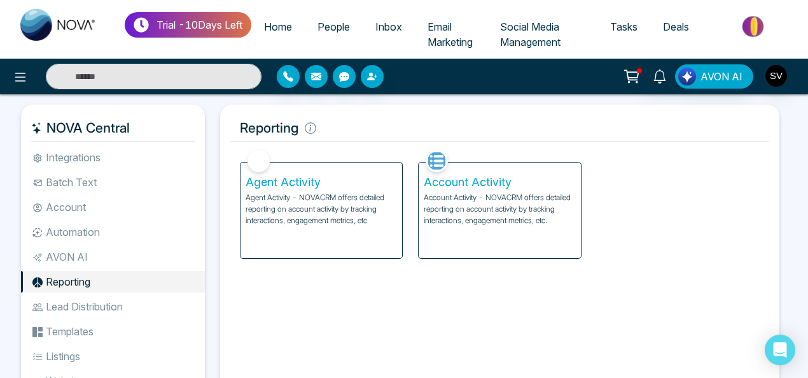
click at [344, 203] on p "Agent Activity - NOVACRM offers detailed reporting on account activity by track…" at bounding box center [322, 209] width 152 height 34
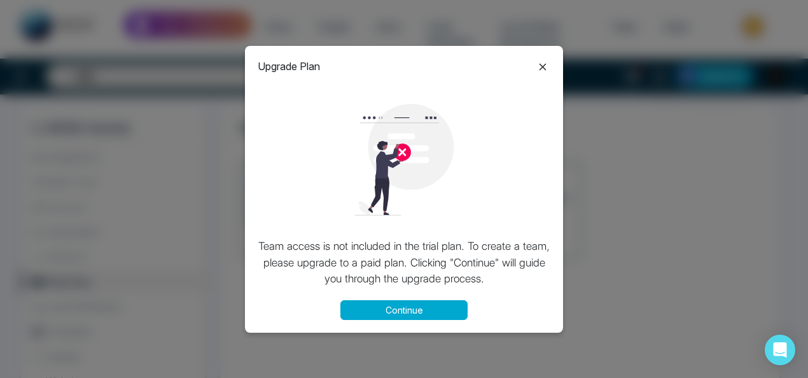
click at [406, 300] on button "Continue" at bounding box center [404, 310] width 127 height 20
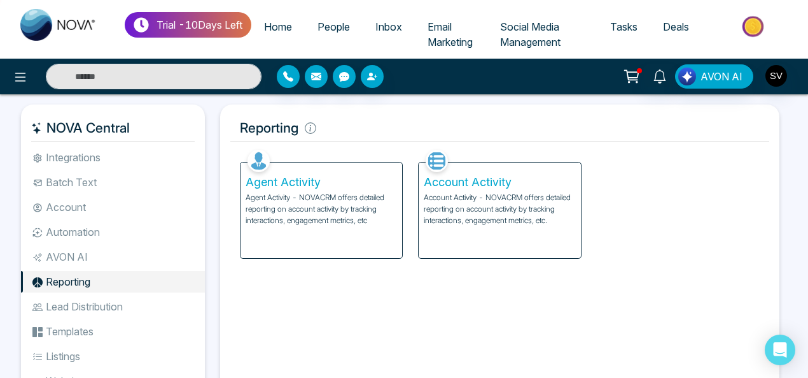
click at [473, 208] on p "Account Activity - NOVACRM offers detailed reporting on account activity by tra…" at bounding box center [500, 209] width 152 height 34
click at [456, 195] on p "Account Activity - NOVACRM offers detailed reporting on account activity by tra…" at bounding box center [500, 209] width 152 height 34
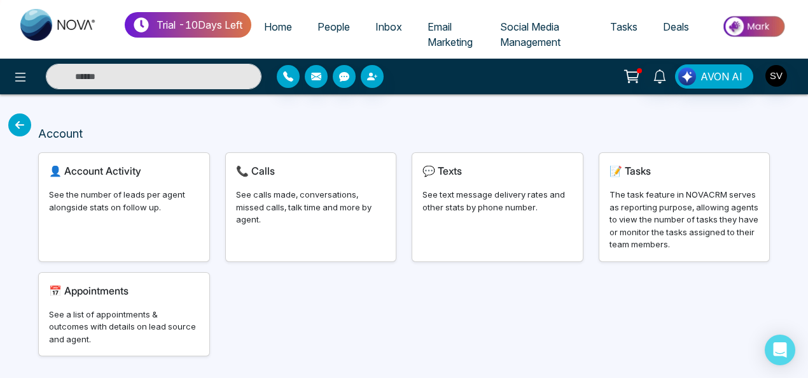
click at [530, 211] on div "See text message delivery rates and other stats by phone number." at bounding box center [498, 200] width 150 height 25
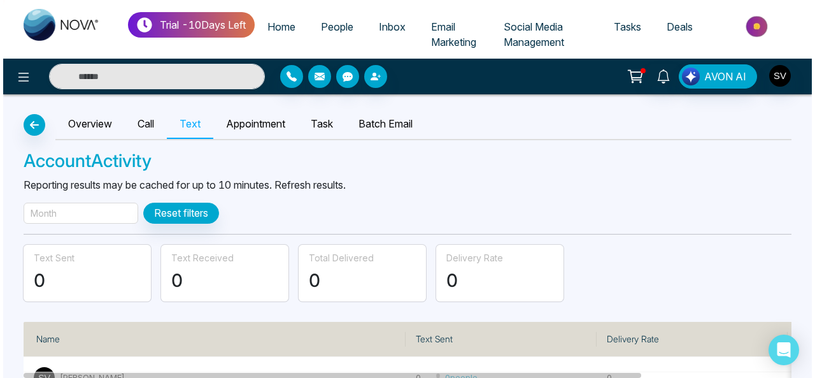
scroll to position [47, 0]
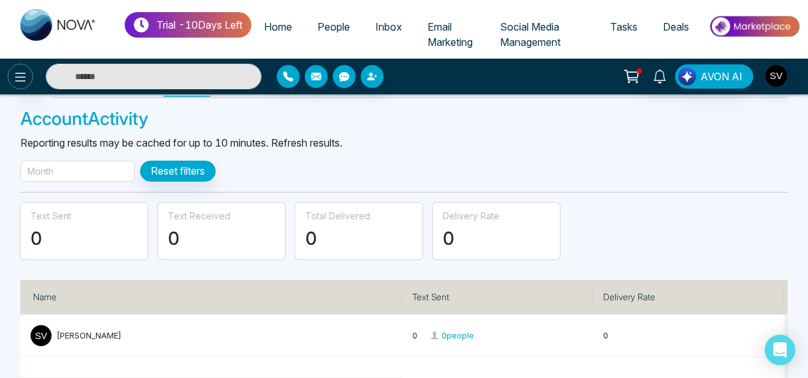
click at [14, 78] on icon at bounding box center [20, 76] width 15 height 15
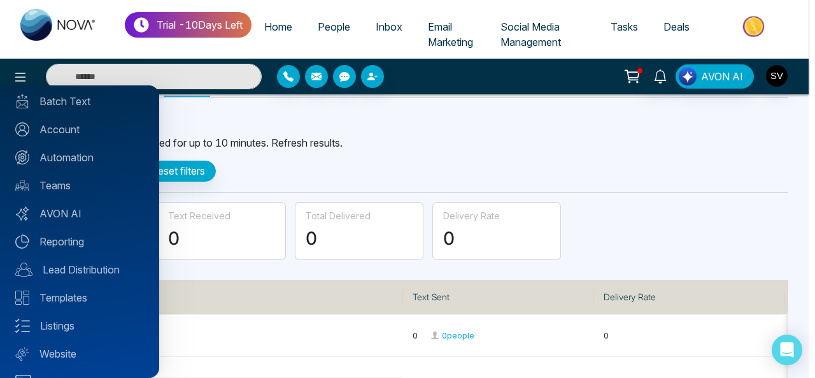
scroll to position [138, 0]
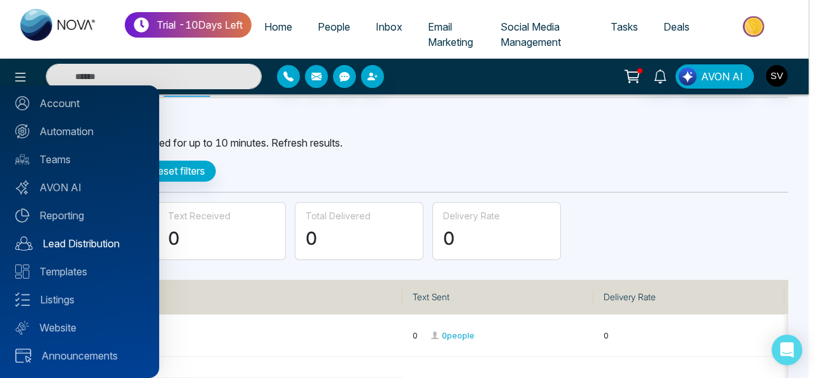
click at [73, 242] on link "Lead Distribution" at bounding box center [79, 243] width 129 height 15
